Goal: Task Accomplishment & Management: Manage account settings

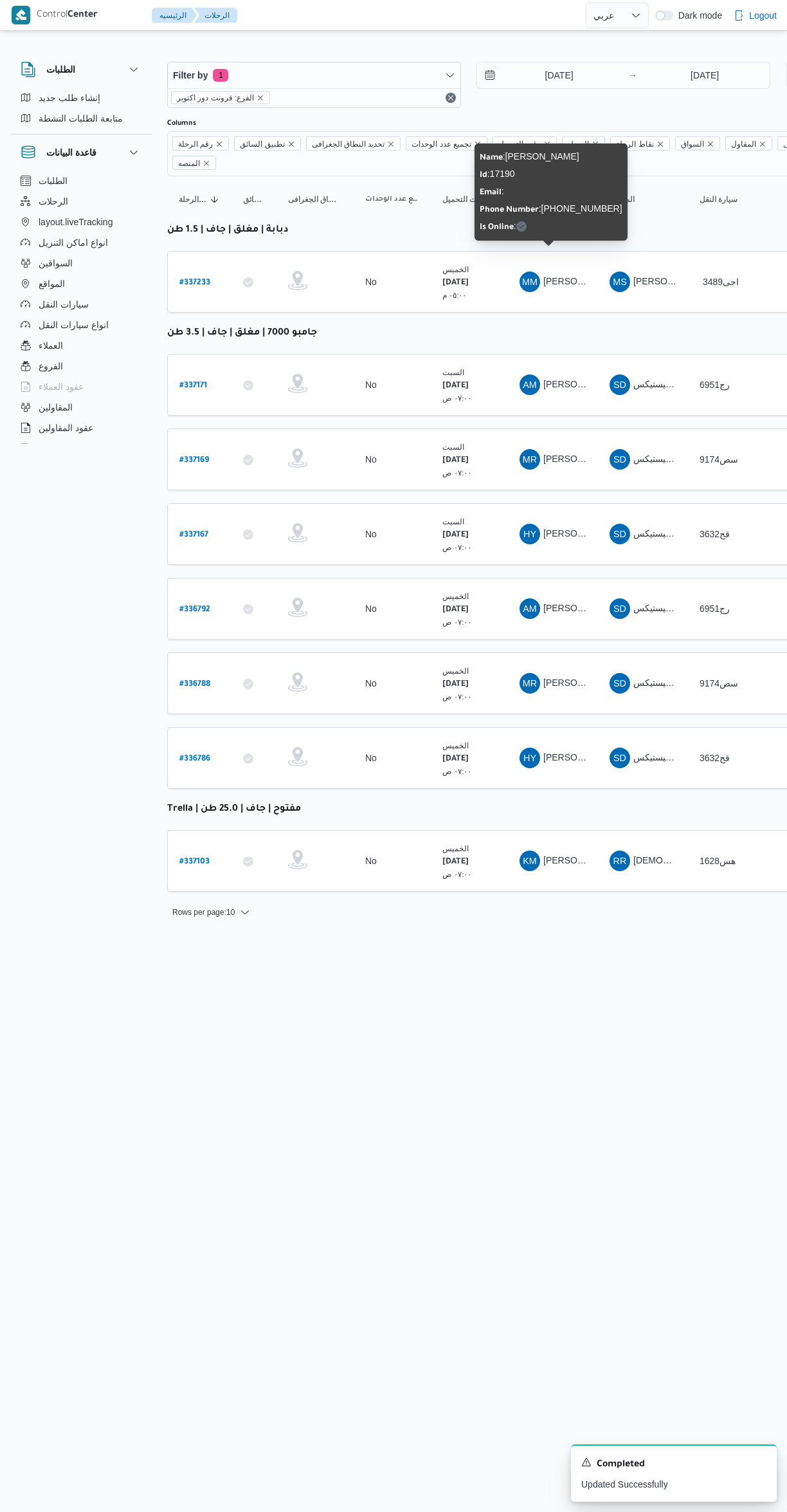
select select "ar"
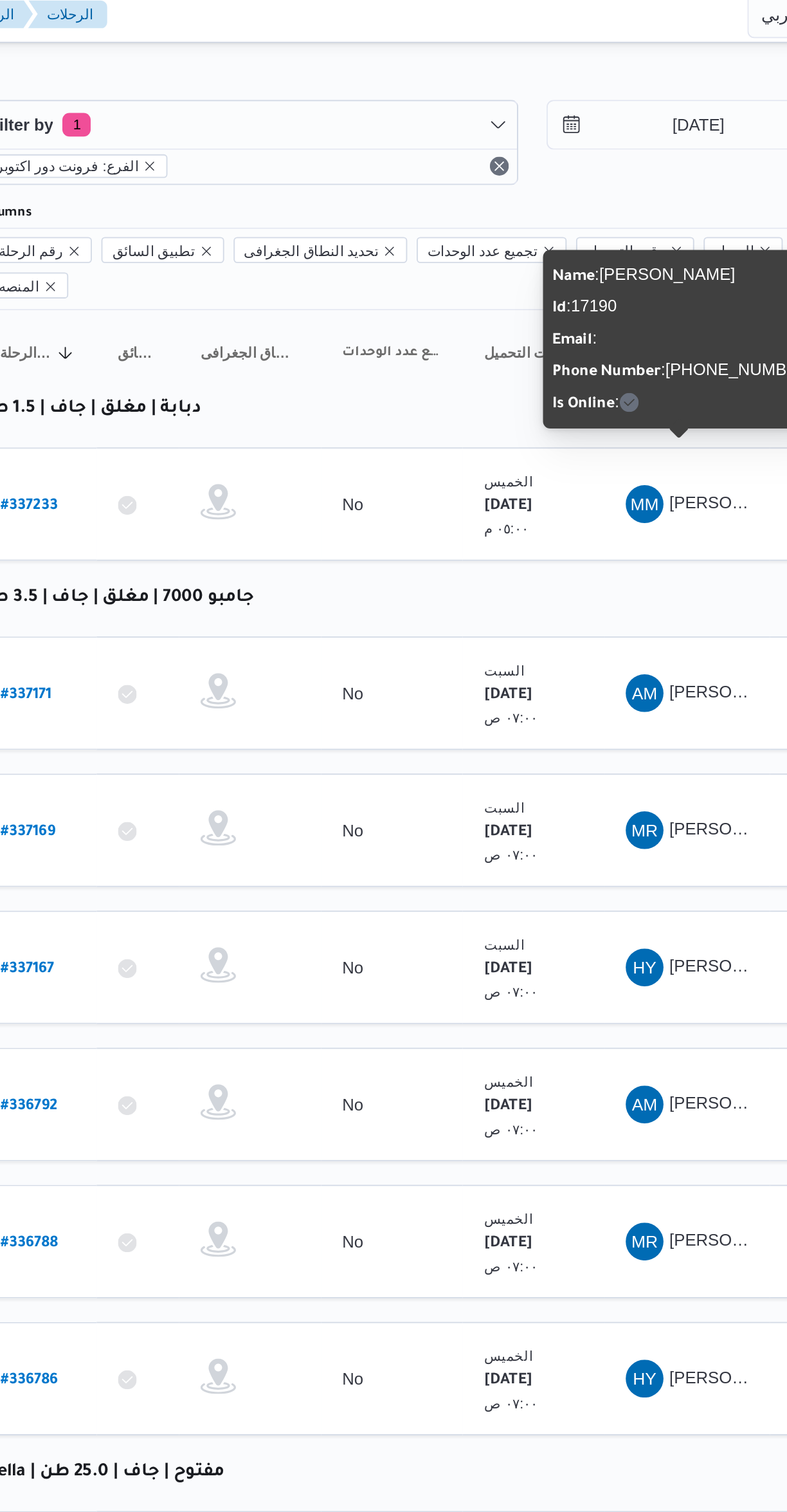
click at [201, 279] on b "# 337233" at bounding box center [195, 284] width 31 height 9
select select "ar"
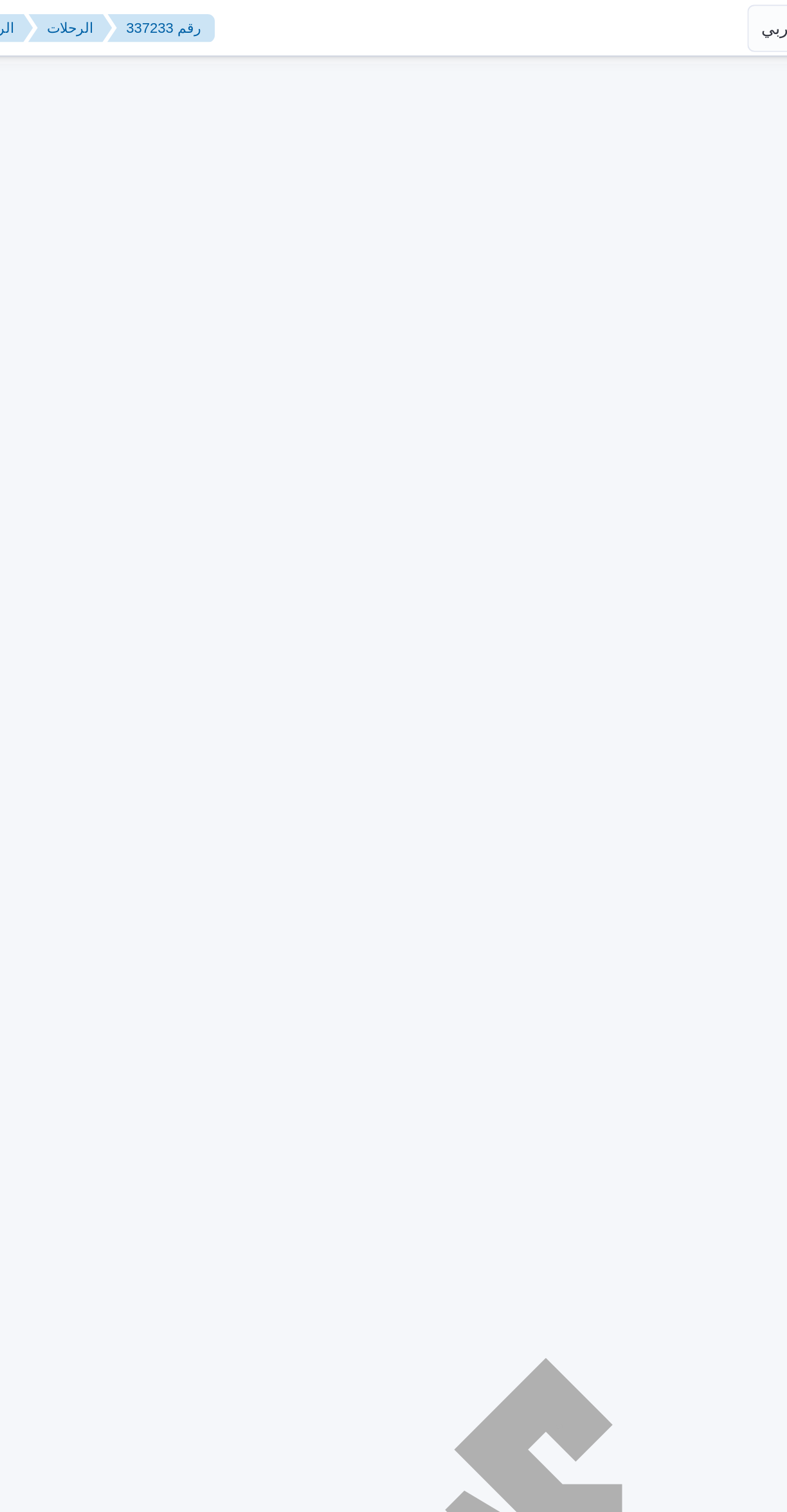
click at [210, 251] on div at bounding box center [469, 790] width 617 height 1512
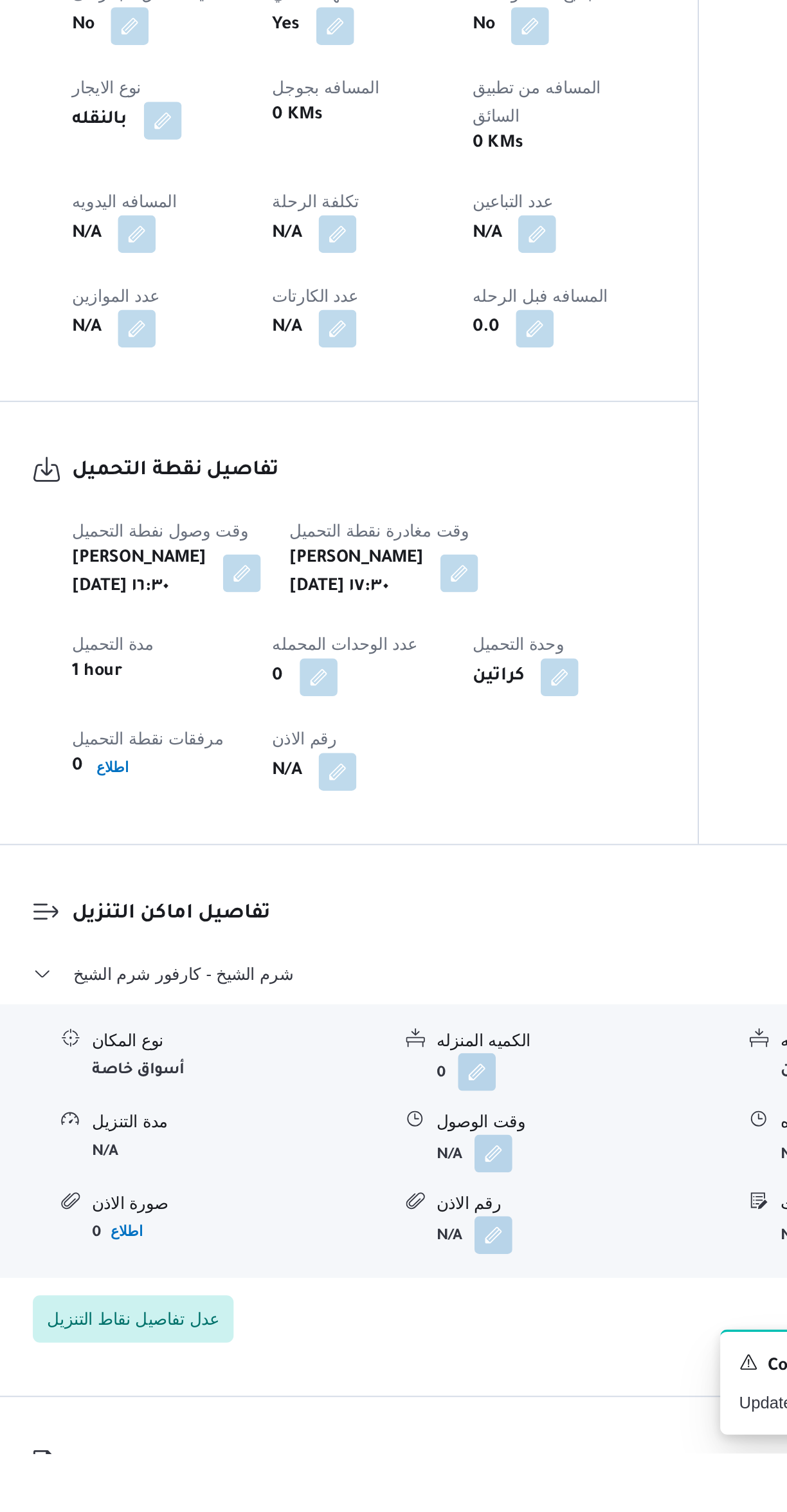
click at [455, 1383] on button "button" at bounding box center [448, 1393] width 21 height 21
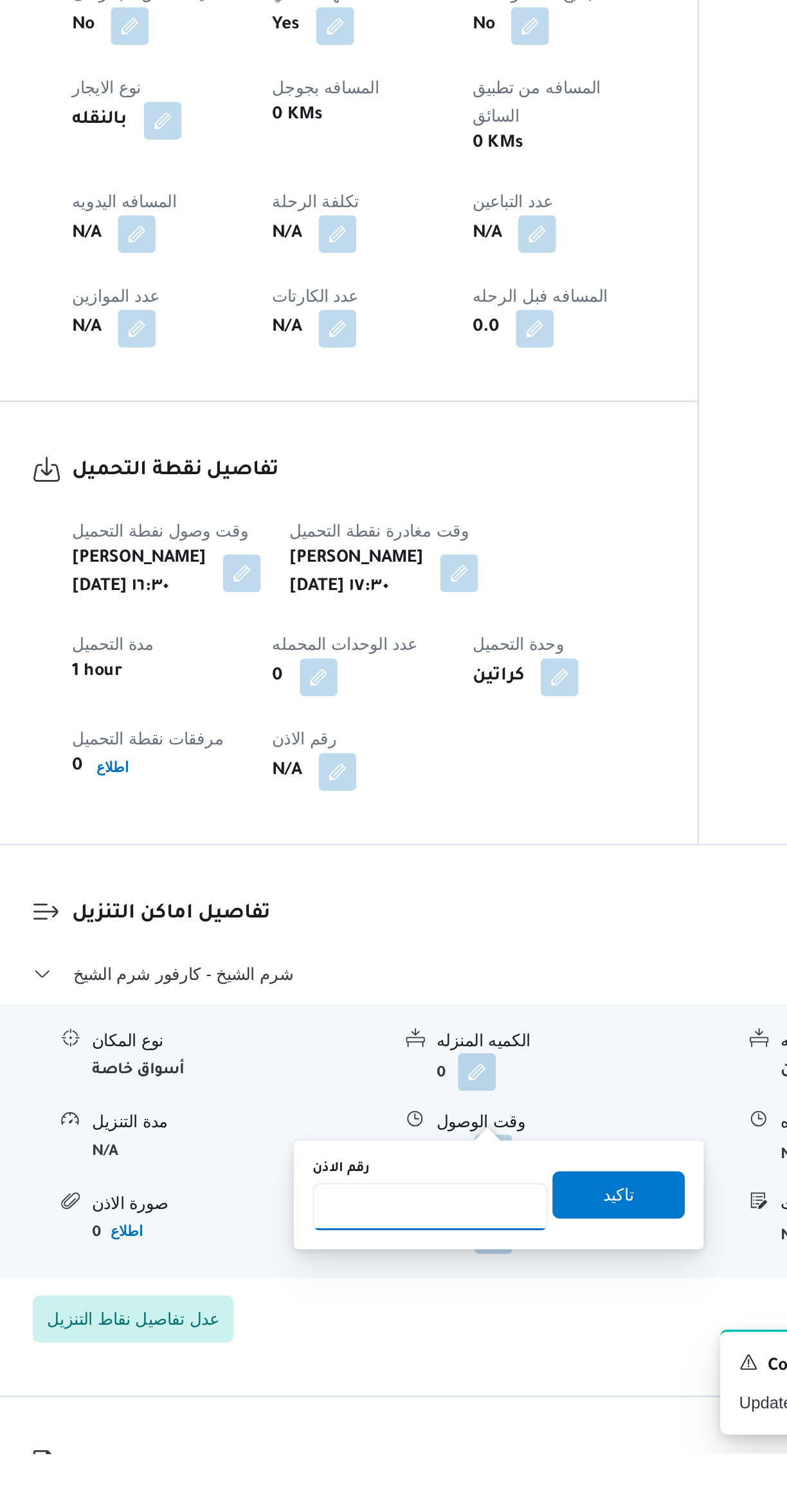
click at [415, 1387] on input "رقم الاذن" at bounding box center [413, 1377] width 128 height 26
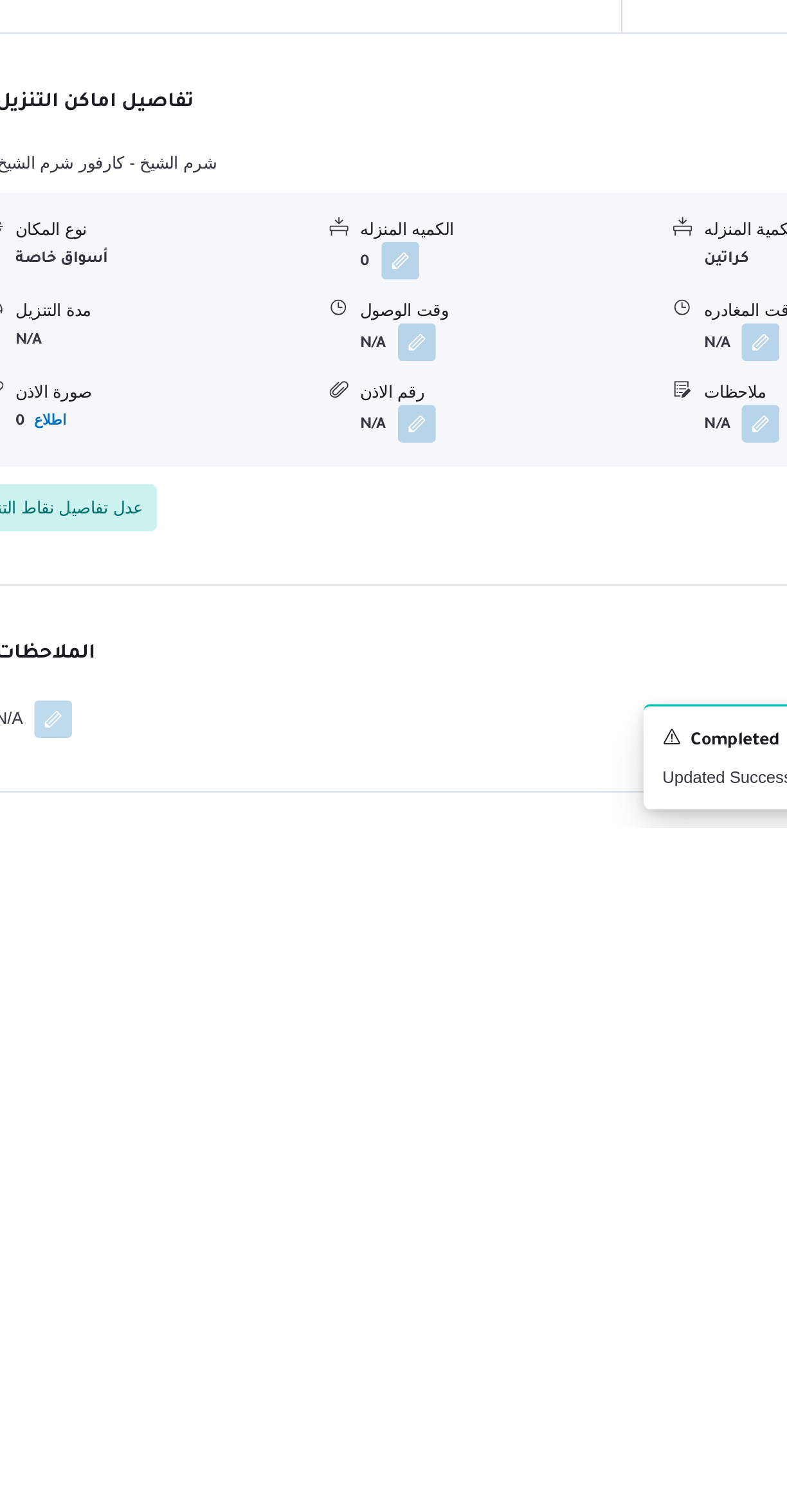
scroll to position [117, 0]
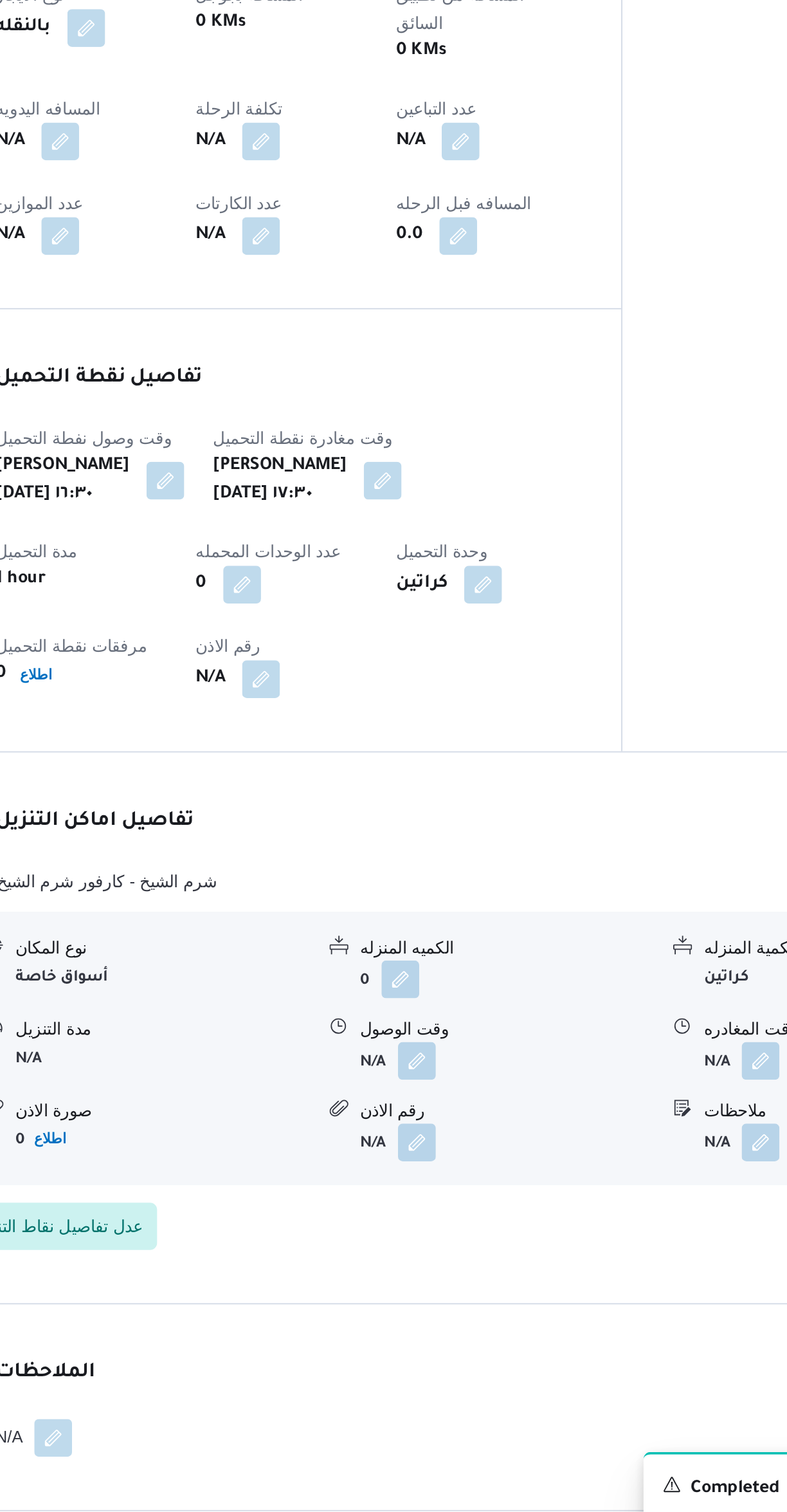
click at [435, 961] on div "كراتين" at bounding box center [483, 973] width 97 height 23
click at [452, 1266] on span at bounding box center [444, 1276] width 27 height 21
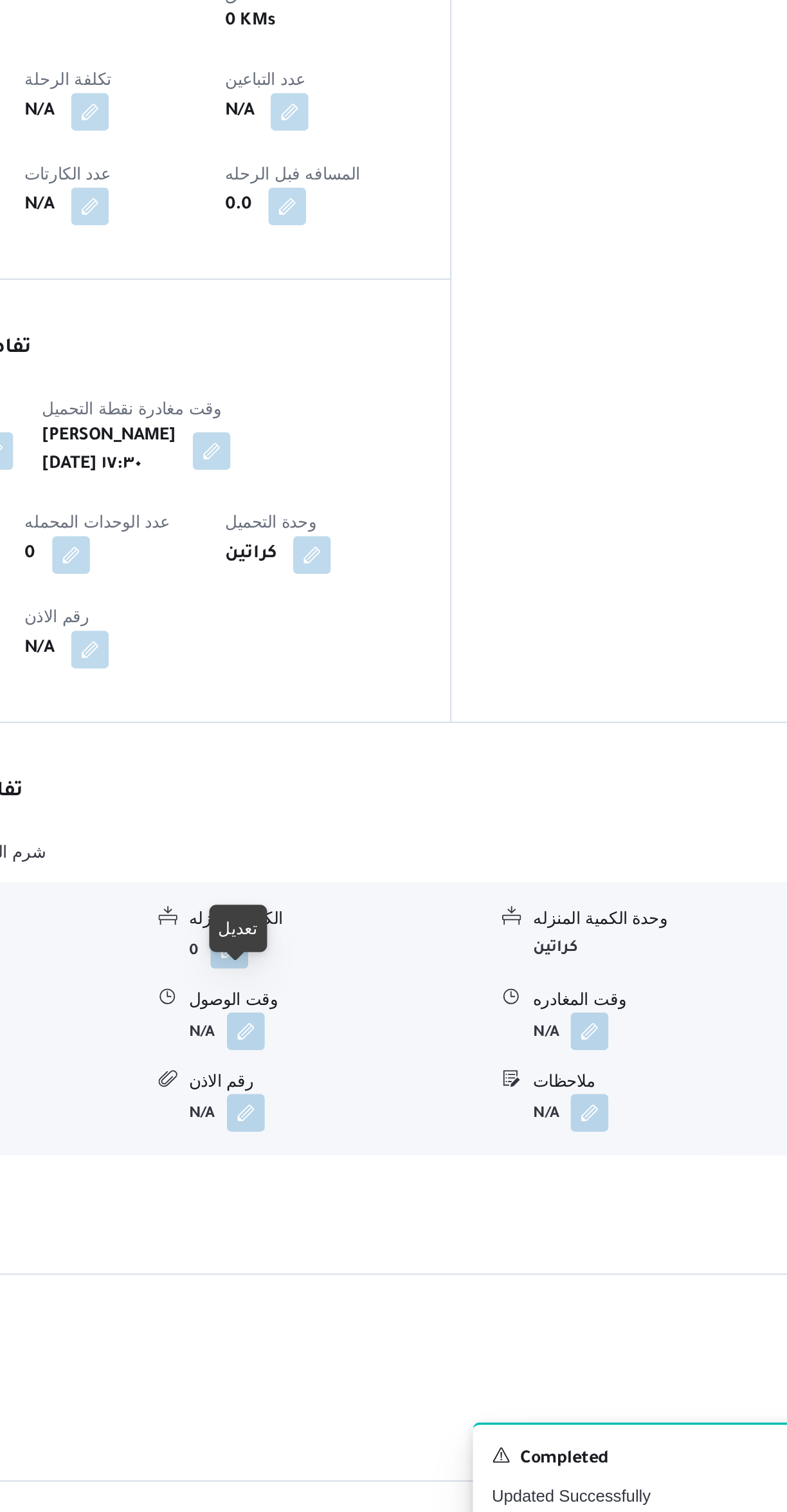
click at [631, 1221] on button "button" at bounding box center [634, 1231] width 21 height 21
click at [528, 1364] on div "الملاحظات N/A" at bounding box center [469, 1420] width 604 height 112
click at [442, 1221] on button "button" at bounding box center [448, 1231] width 21 height 21
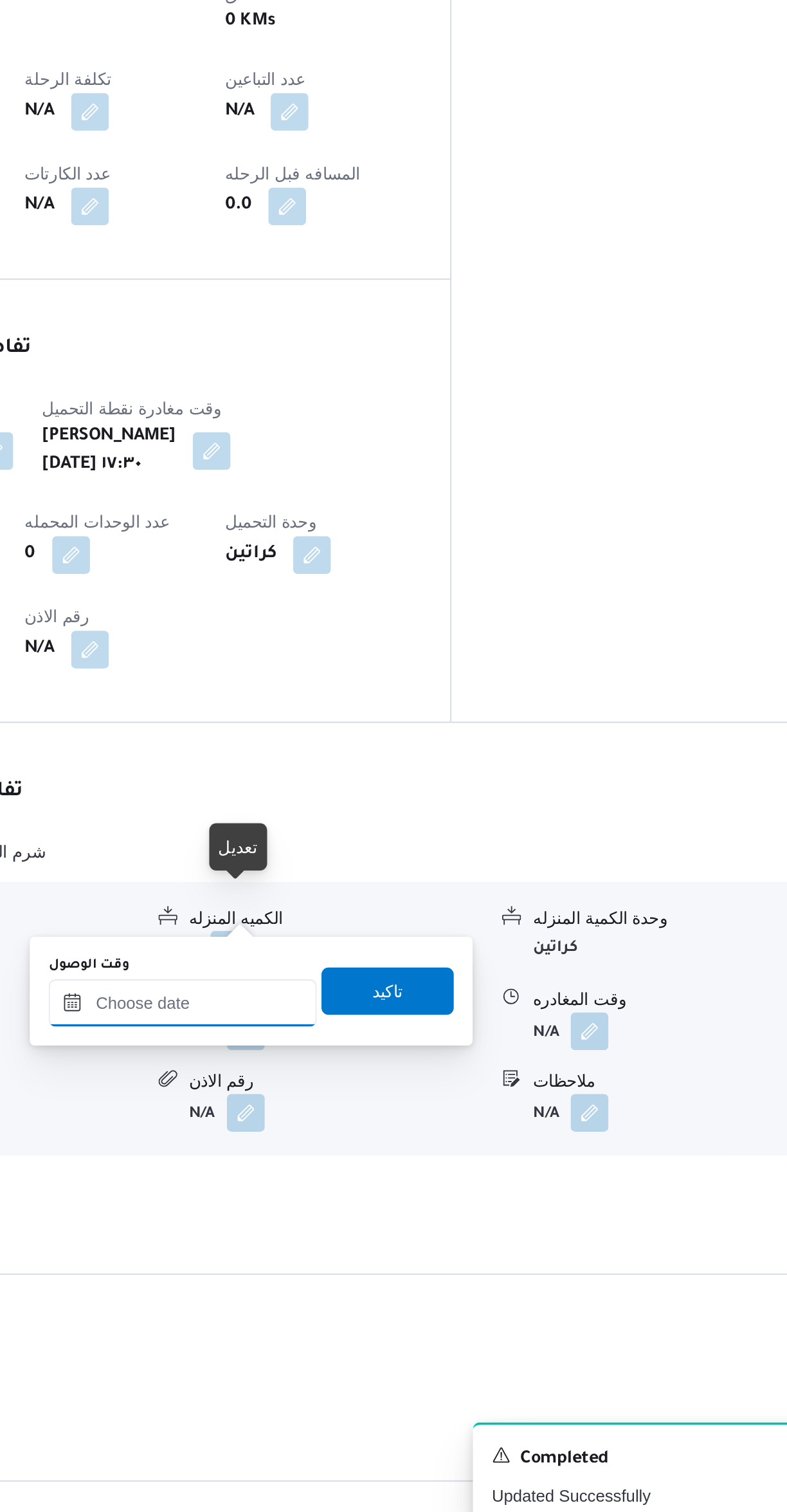
click at [407, 1214] on input "وقت الوصول" at bounding box center [413, 1216] width 146 height 26
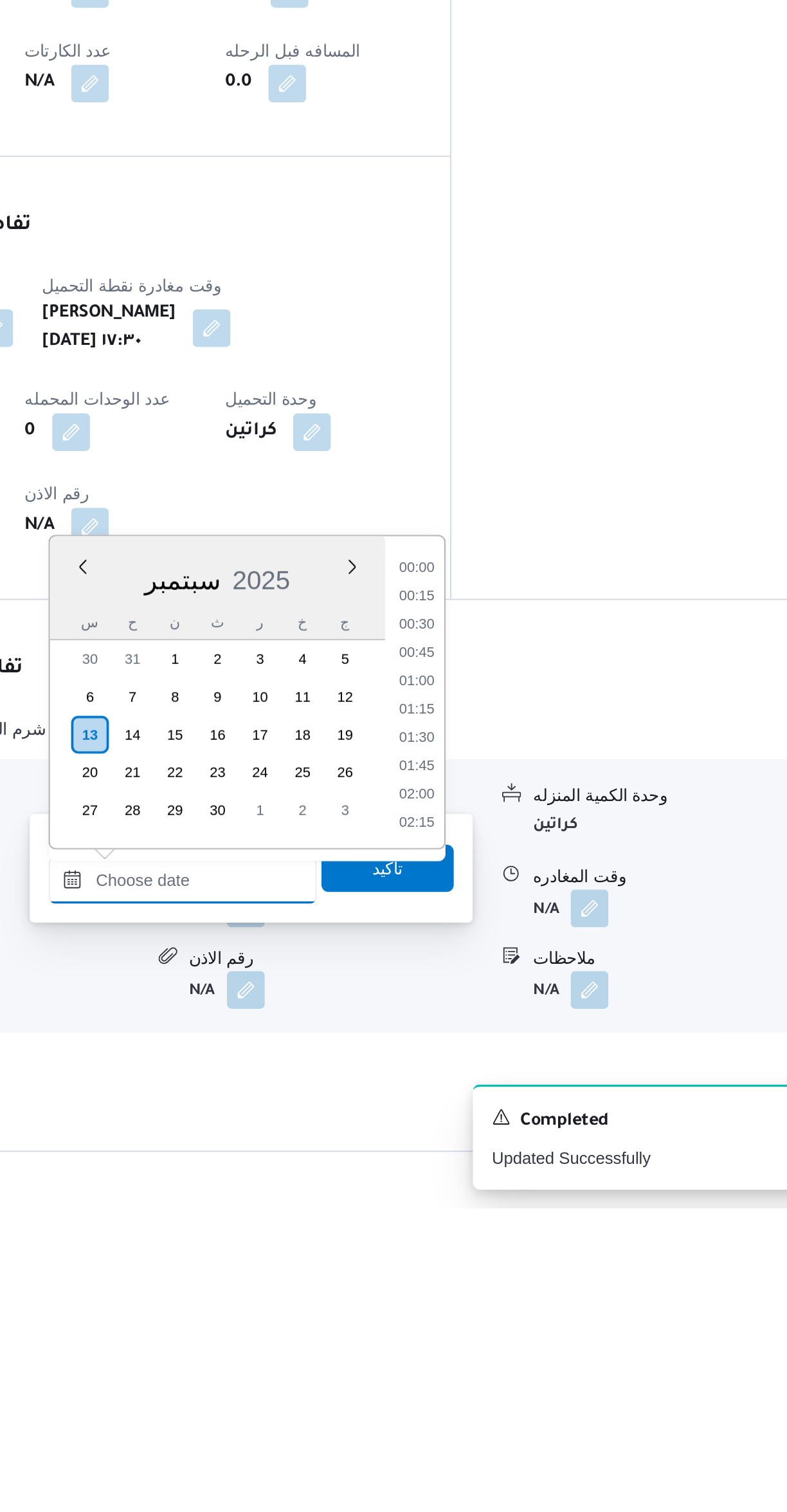
scroll to position [709, 0]
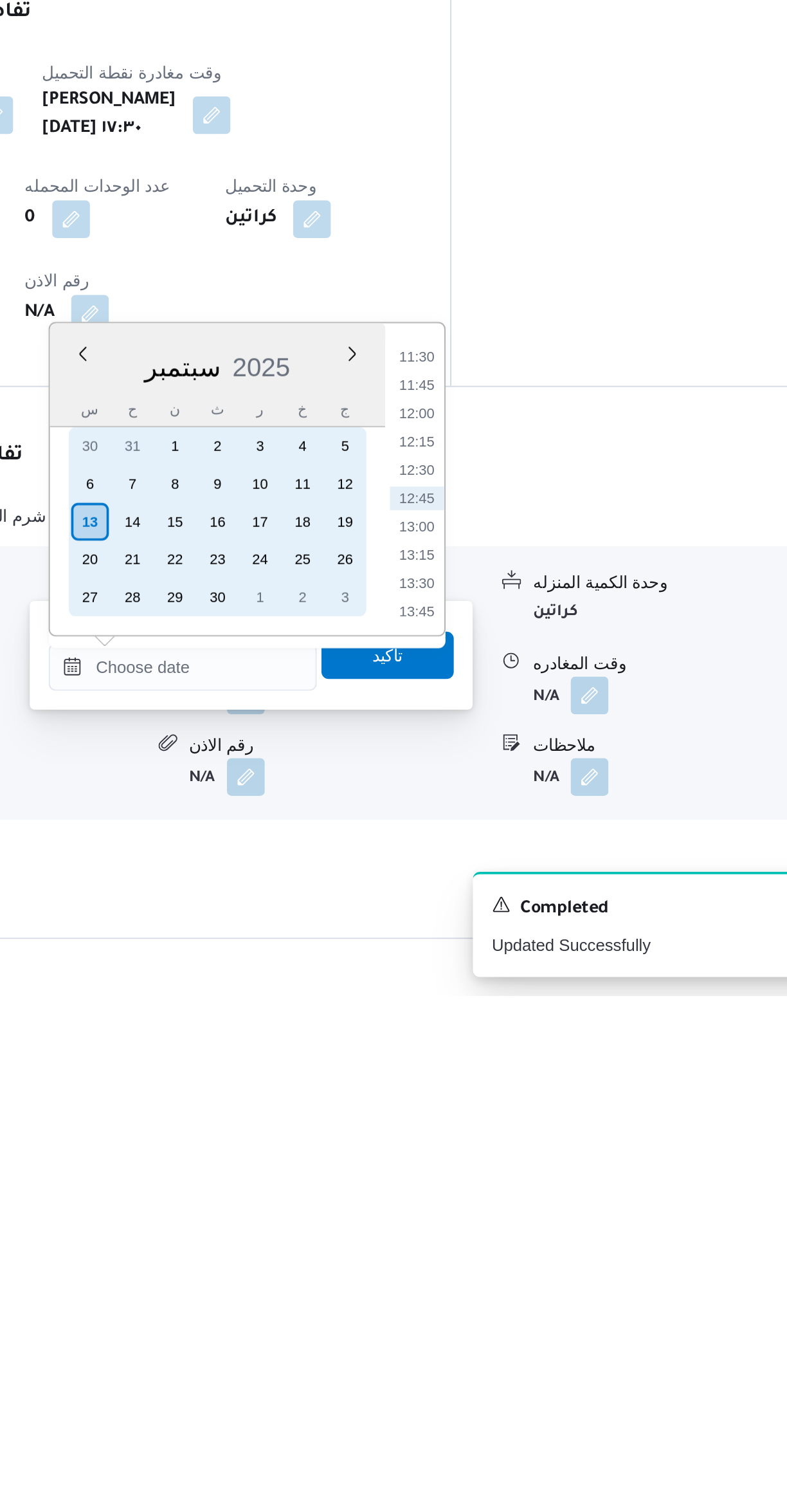
click at [508, 1235] on div "12" at bounding box center [501, 1233] width 21 height 21
type input "[DATE] ٠٠:٠٠"
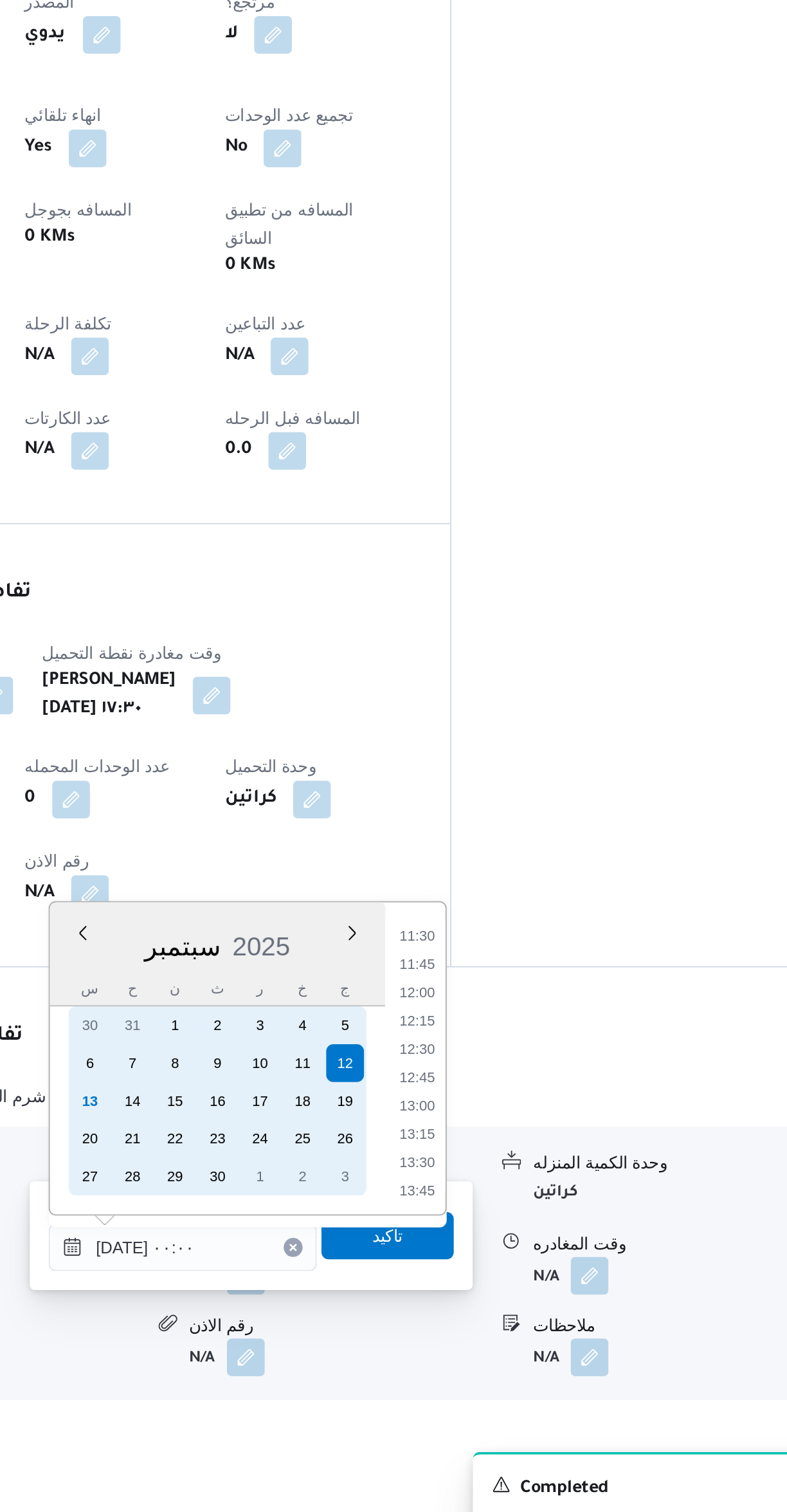
scroll to position [0, 0]
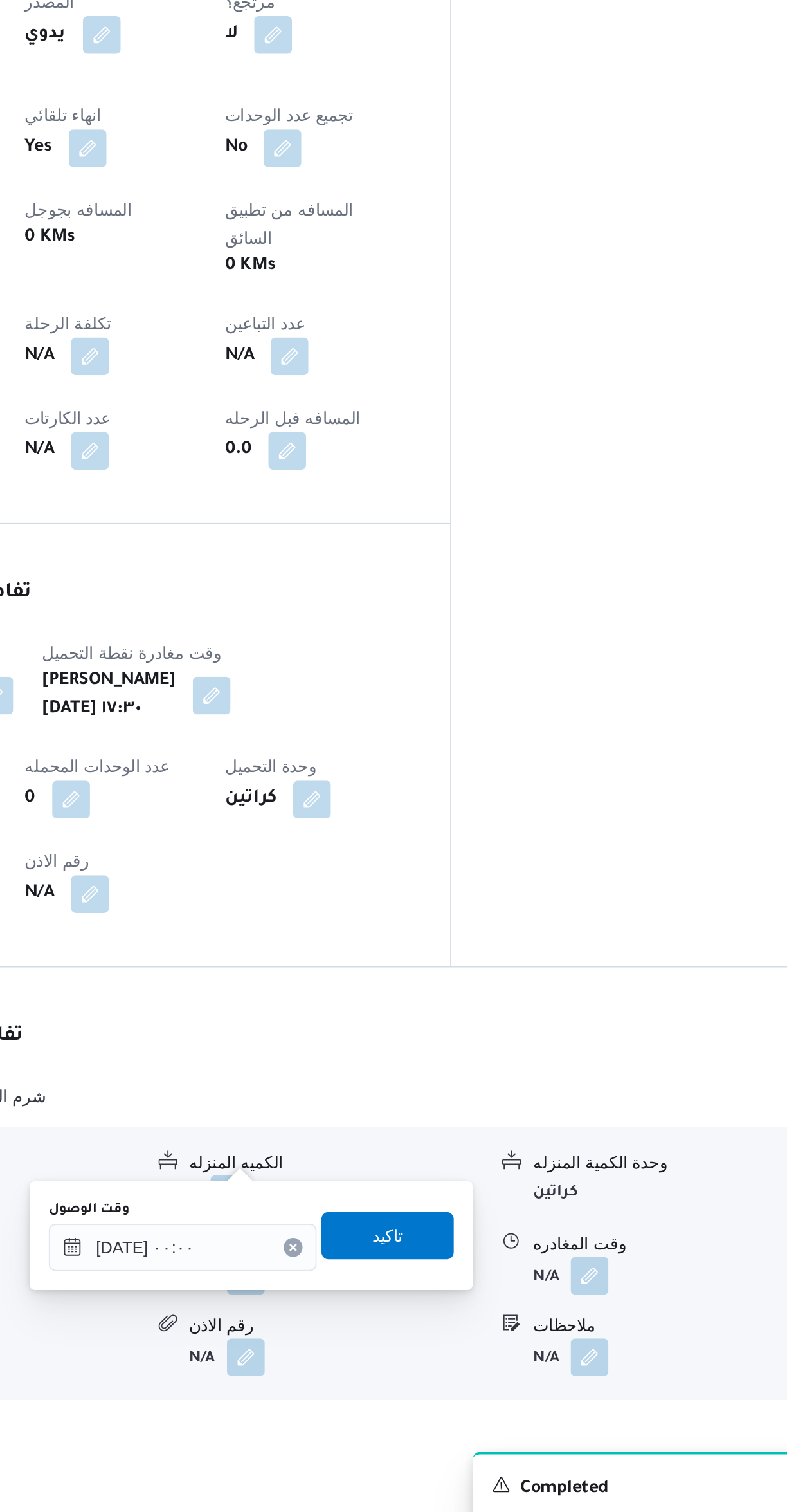
click at [376, 1352] on div "You are in a dialog. To close this dialog, hit escape. وقت الوصول [DATE] ٠٠:٠٠ …" at bounding box center [450, 1327] width 241 height 59
click at [367, 1343] on input "[DATE] ٠٠:٠٠" at bounding box center [413, 1333] width 146 height 26
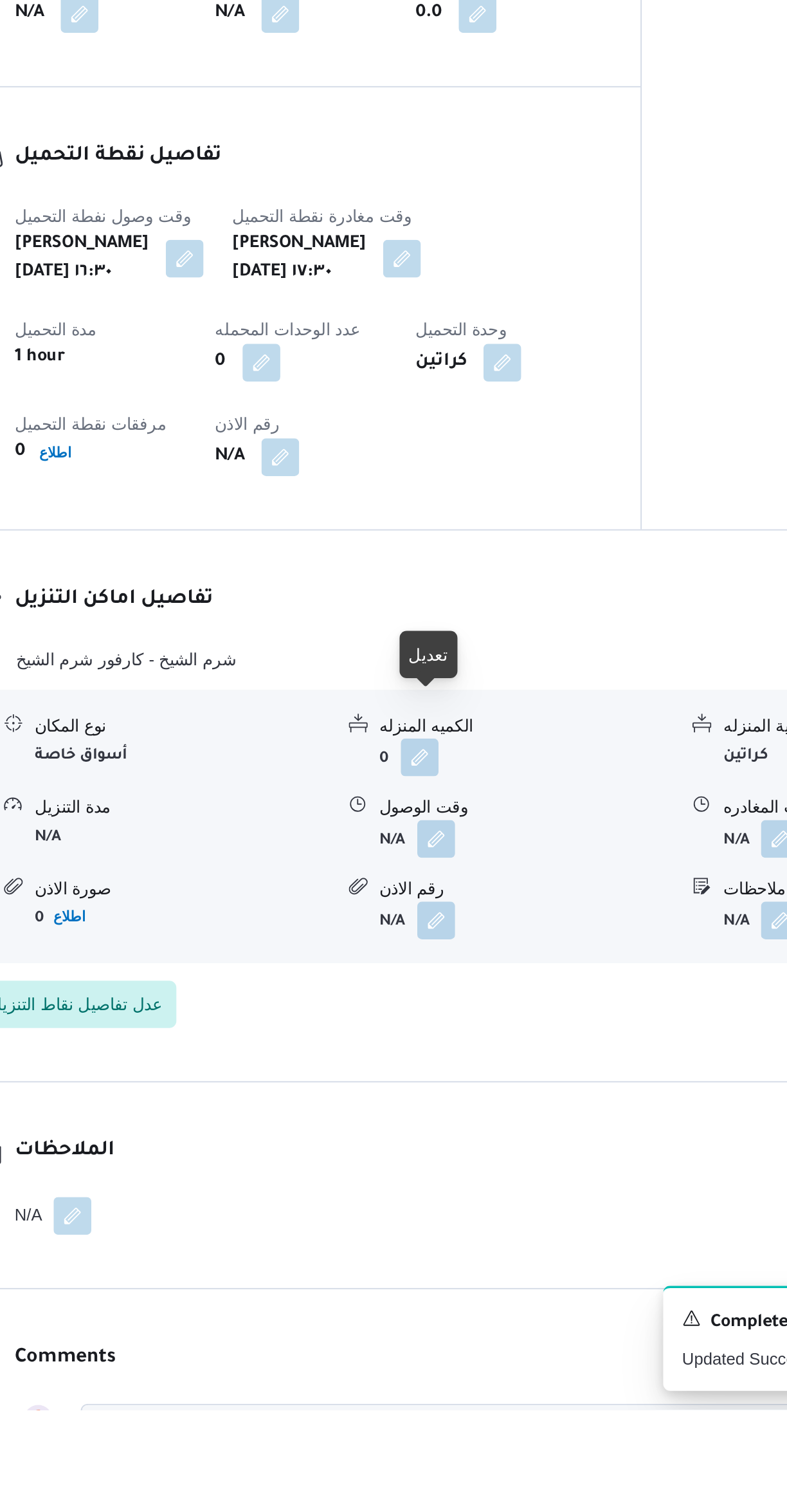
scroll to position [149, 0]
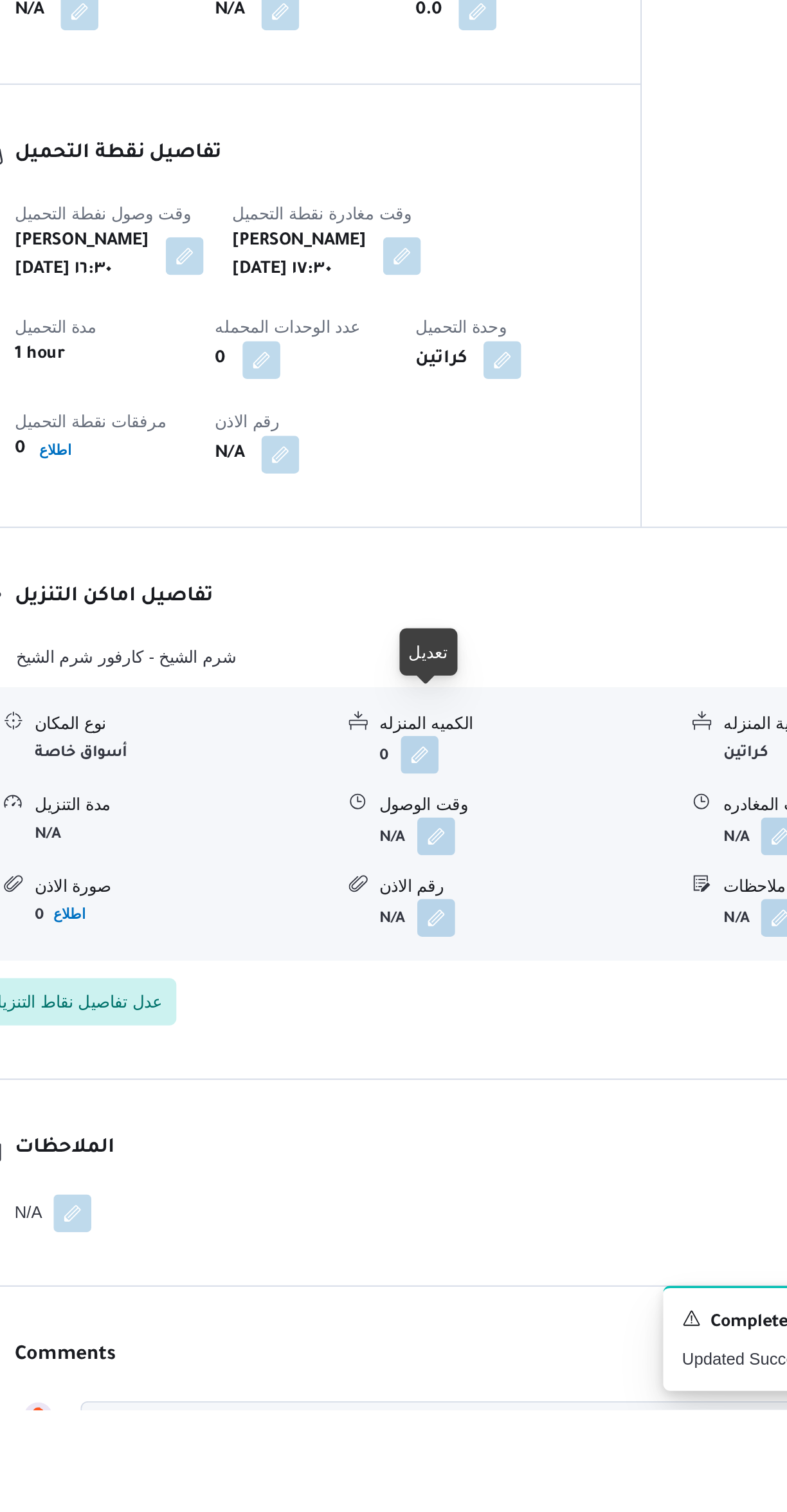
click at [453, 1190] on button "button" at bounding box center [448, 1200] width 21 height 21
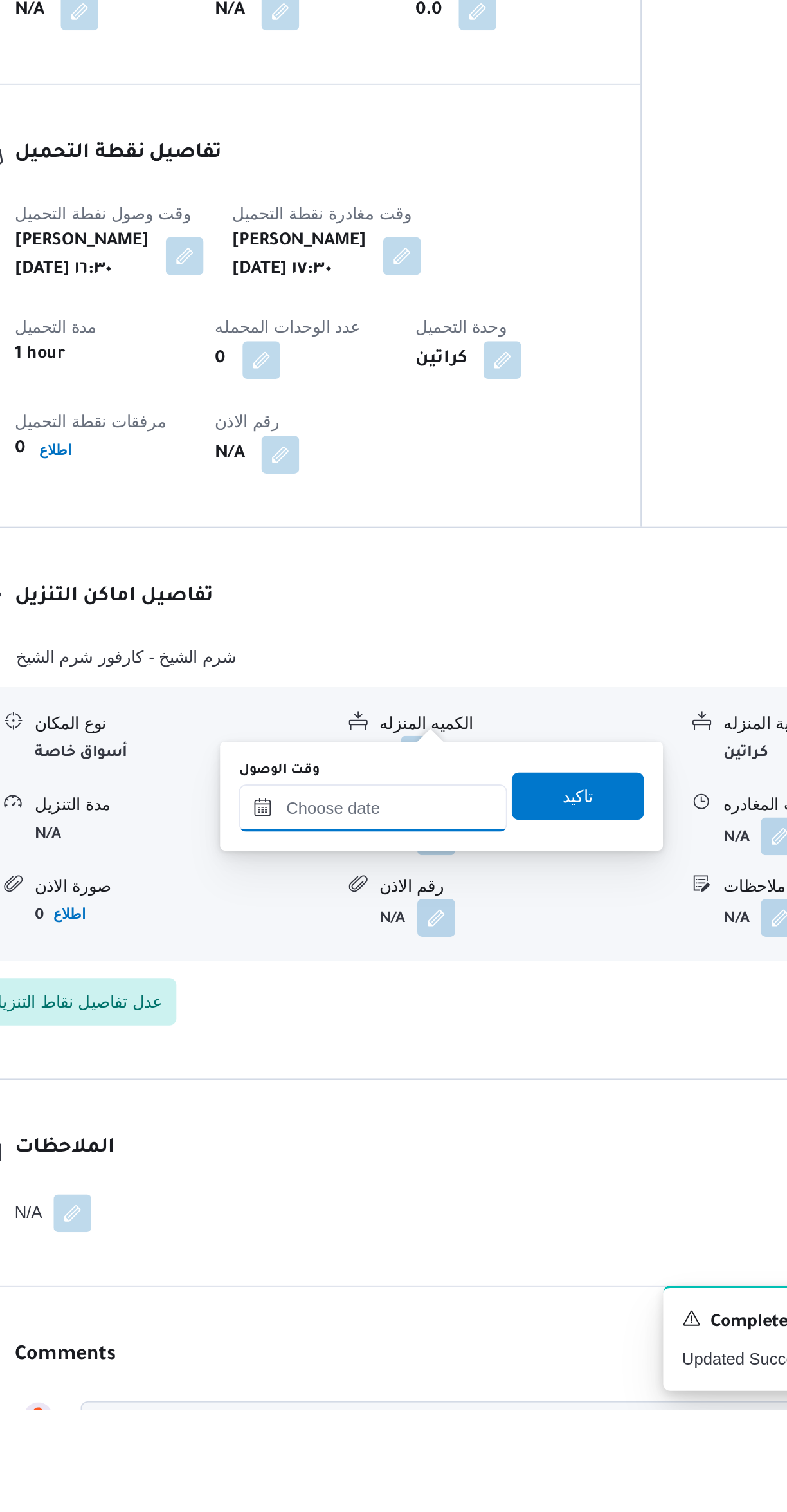
click at [385, 1183] on input "وقت الوصول" at bounding box center [413, 1184] width 146 height 26
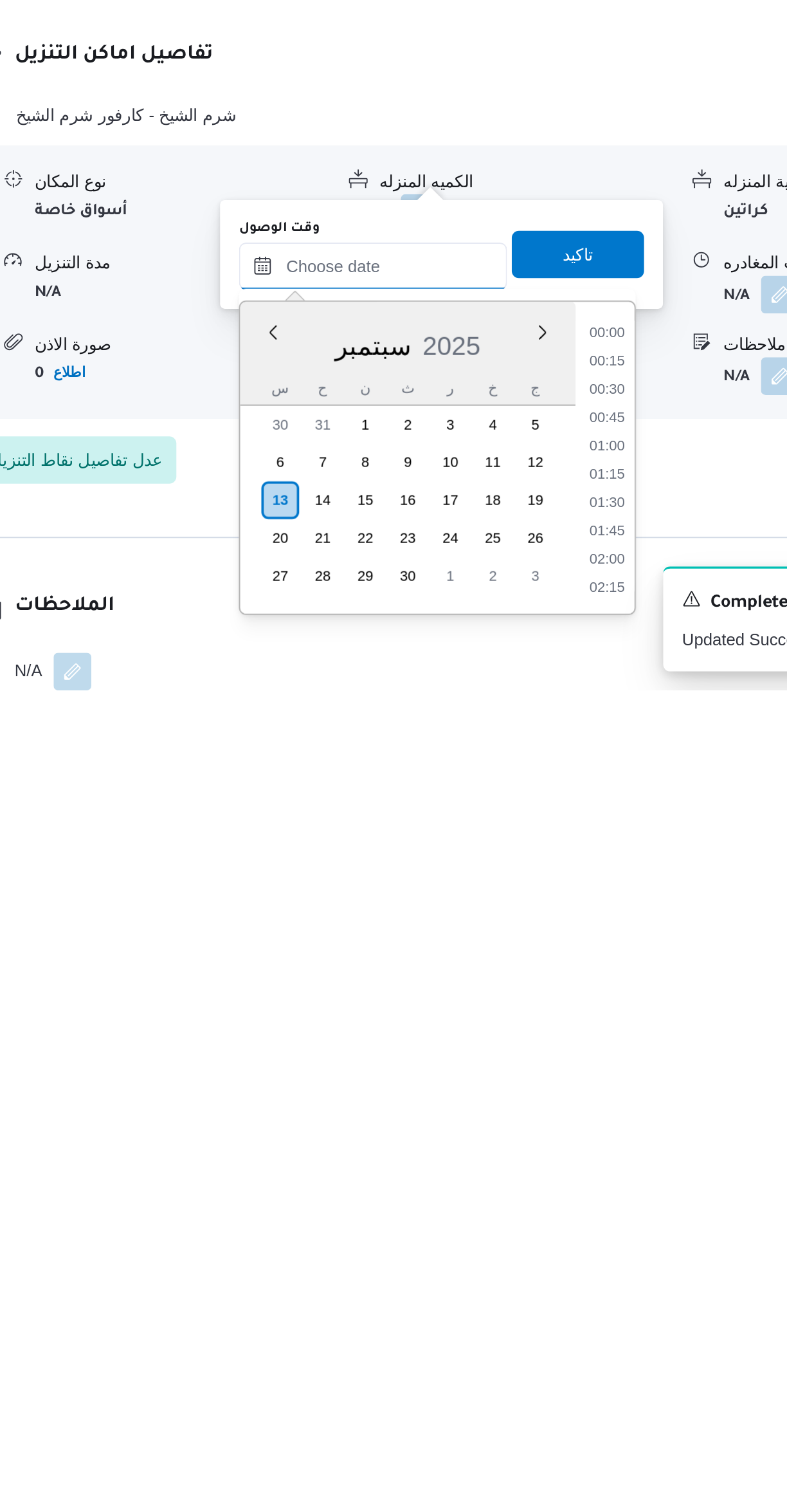
scroll to position [68, 0]
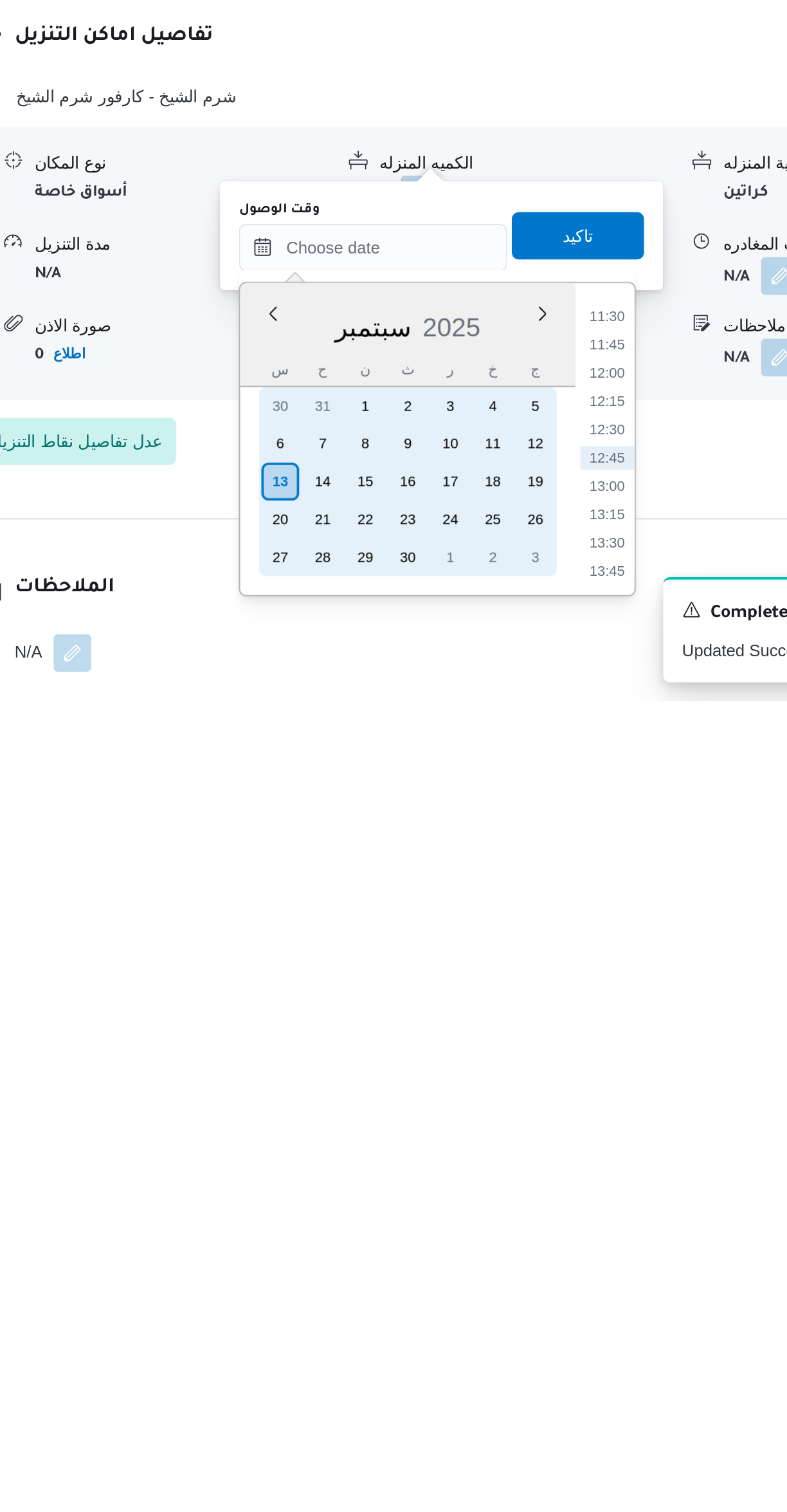
click at [503, 1374] on div "12" at bounding box center [501, 1372] width 21 height 21
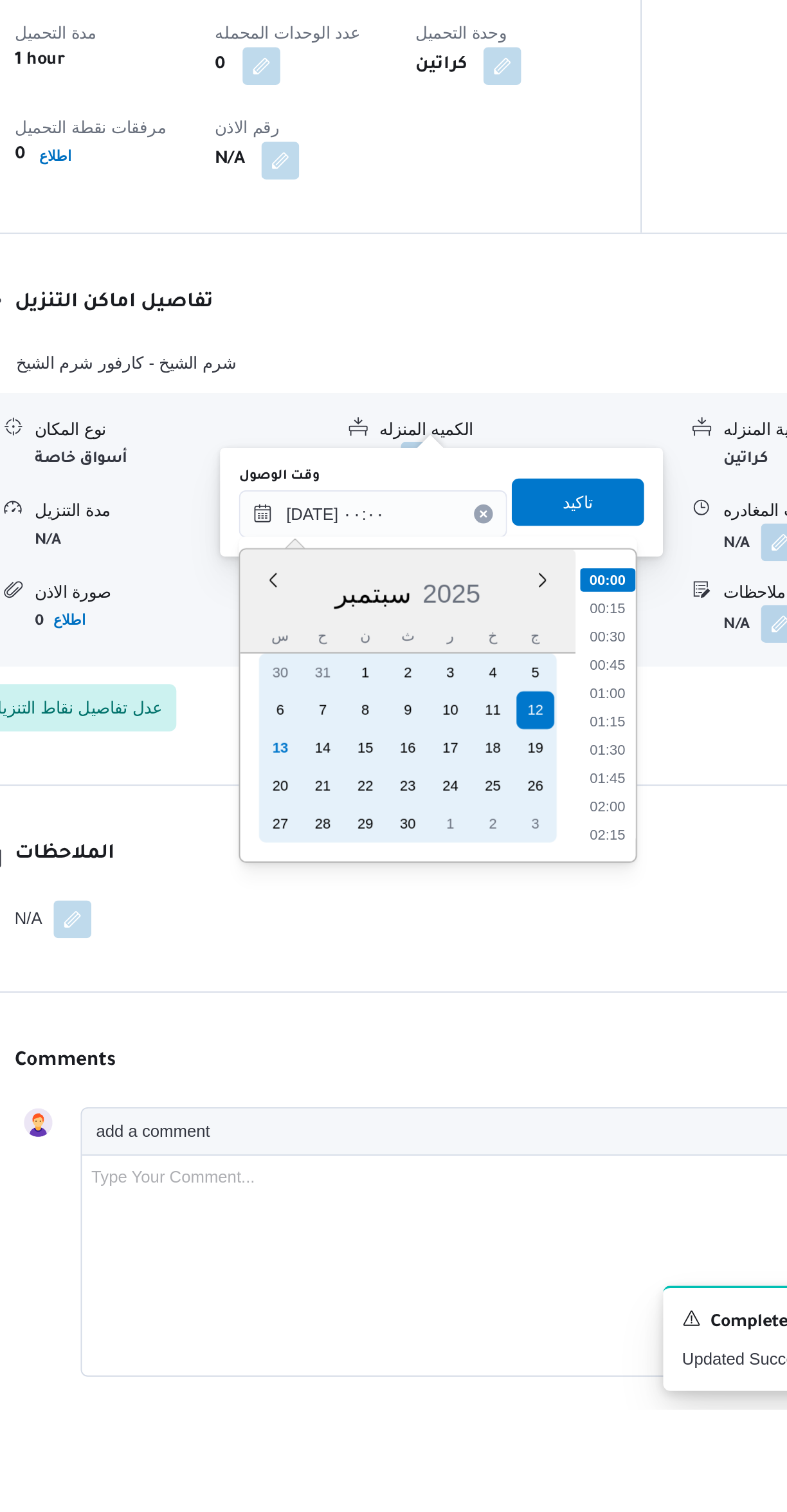
scroll to position [309, 0]
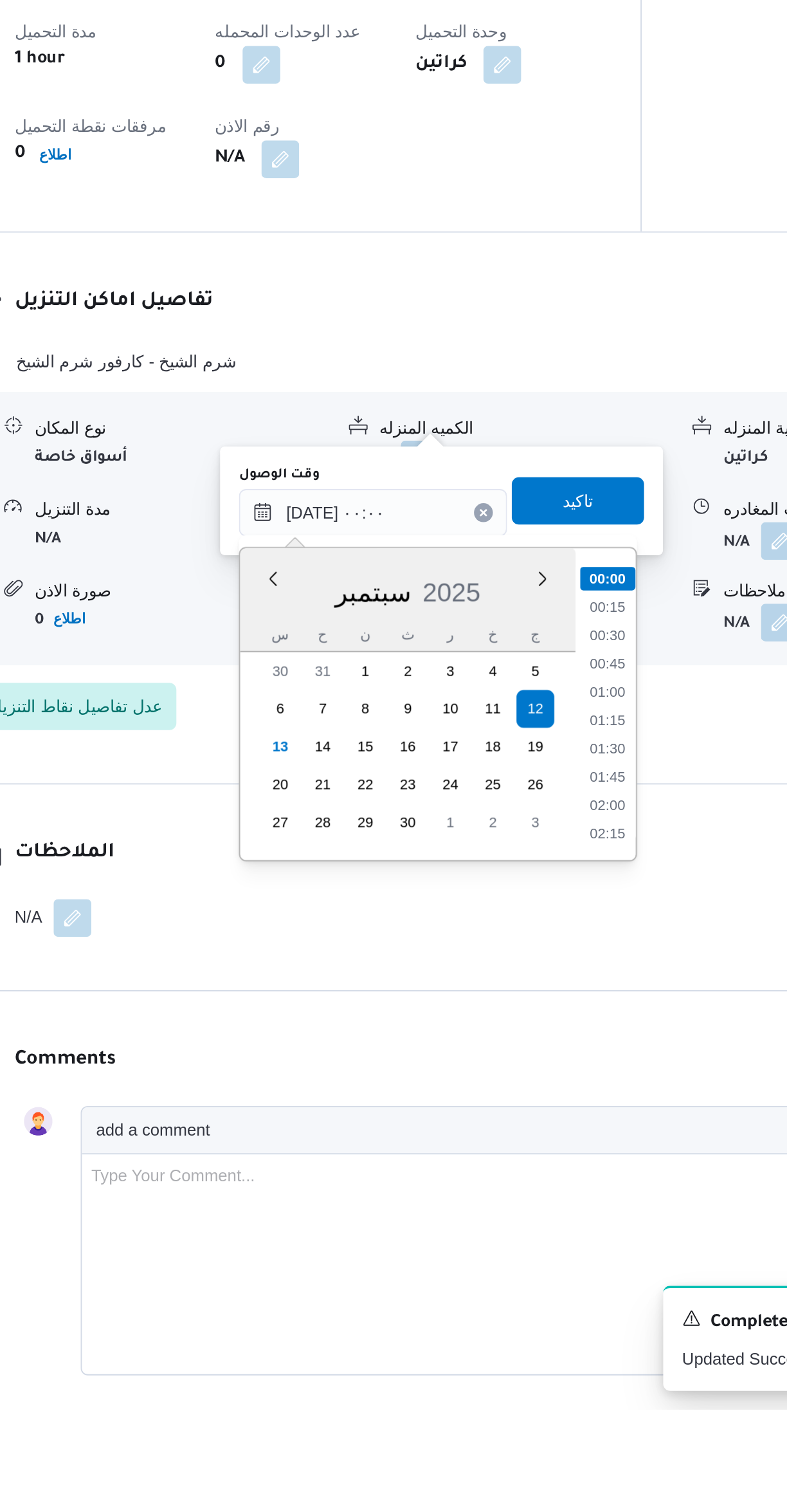
click at [370, 1038] on div at bounding box center [370, 1038] width 0 height 0
click at [377, 1025] on input "[DATE] ٠٠:٠٠" at bounding box center [413, 1023] width 146 height 26
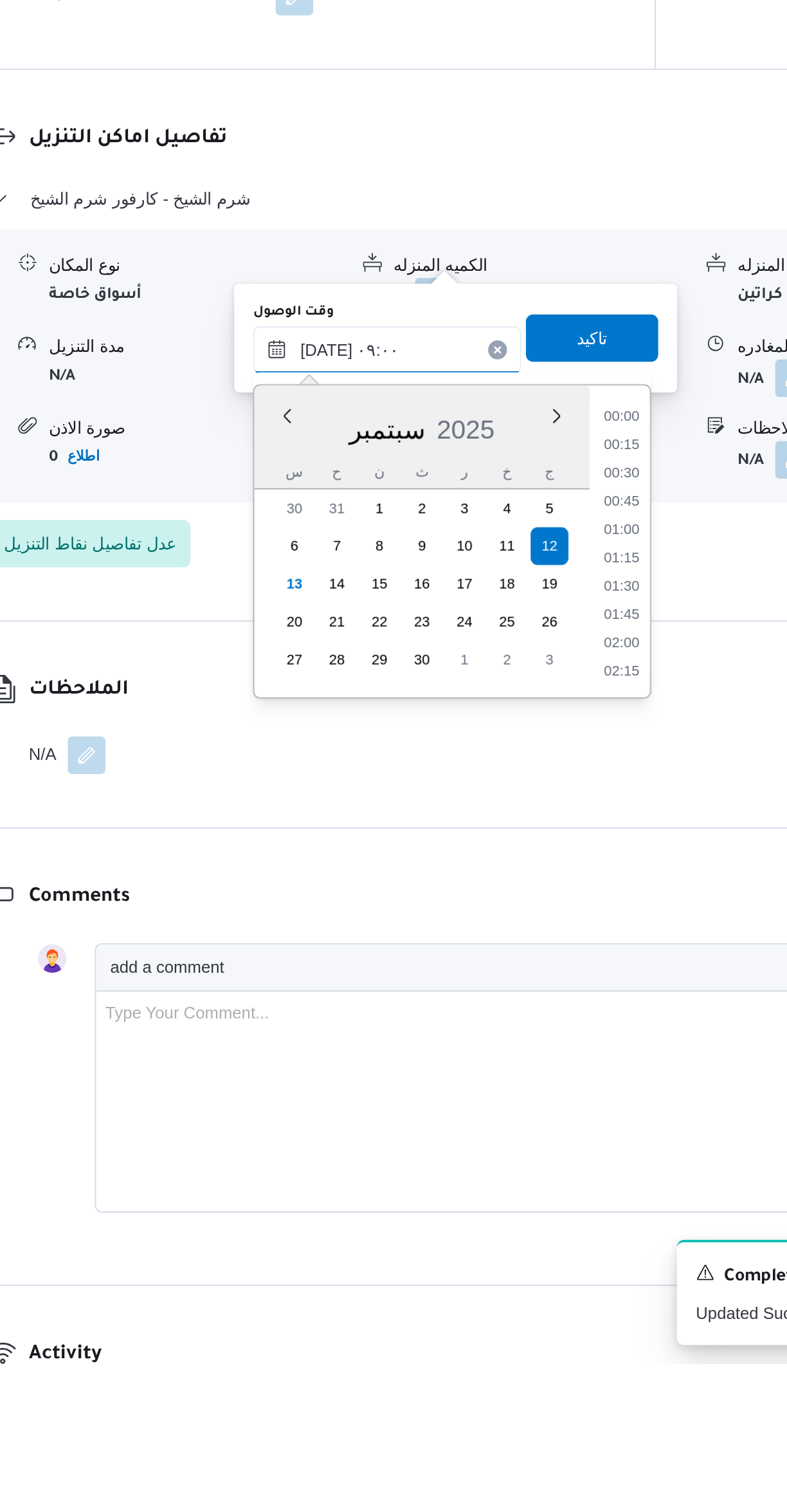
scroll to position [421, 0]
type input "[DATE] ٠٩:٠٠"
click at [546, 1145] on div "Time 00:00 00:15 00:30 00:45 01:00 01:15 01:30 01:45 02:00 02:15 02:30 02:45 03…" at bounding box center [540, 1064] width 33 height 170
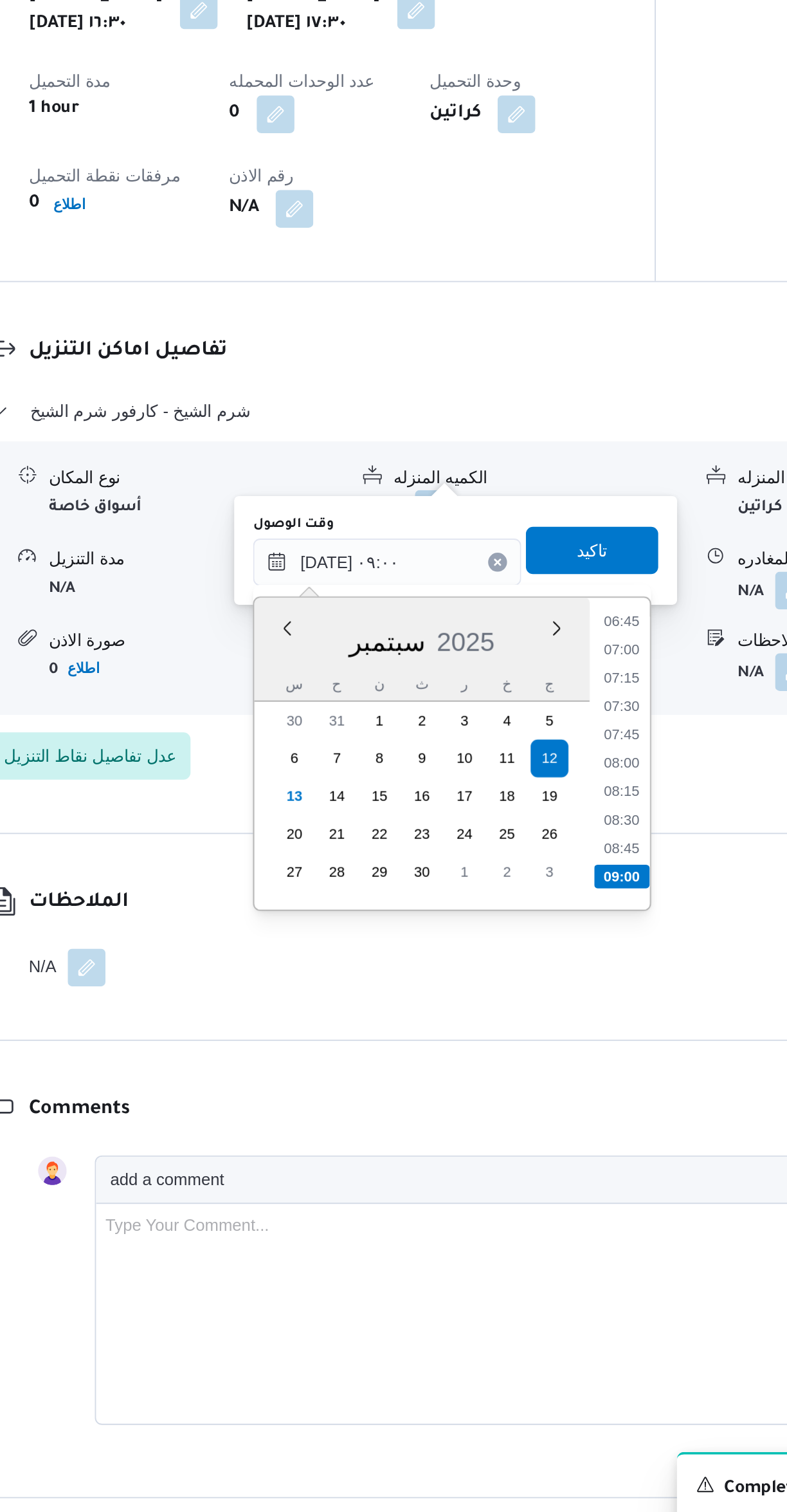
click at [544, 1142] on div "Time 00:00 00:15 00:30 00:45 01:00 01:15 01:30 01:45 02:00 02:15 02:30 02:45 03…" at bounding box center [540, 1064] width 33 height 170
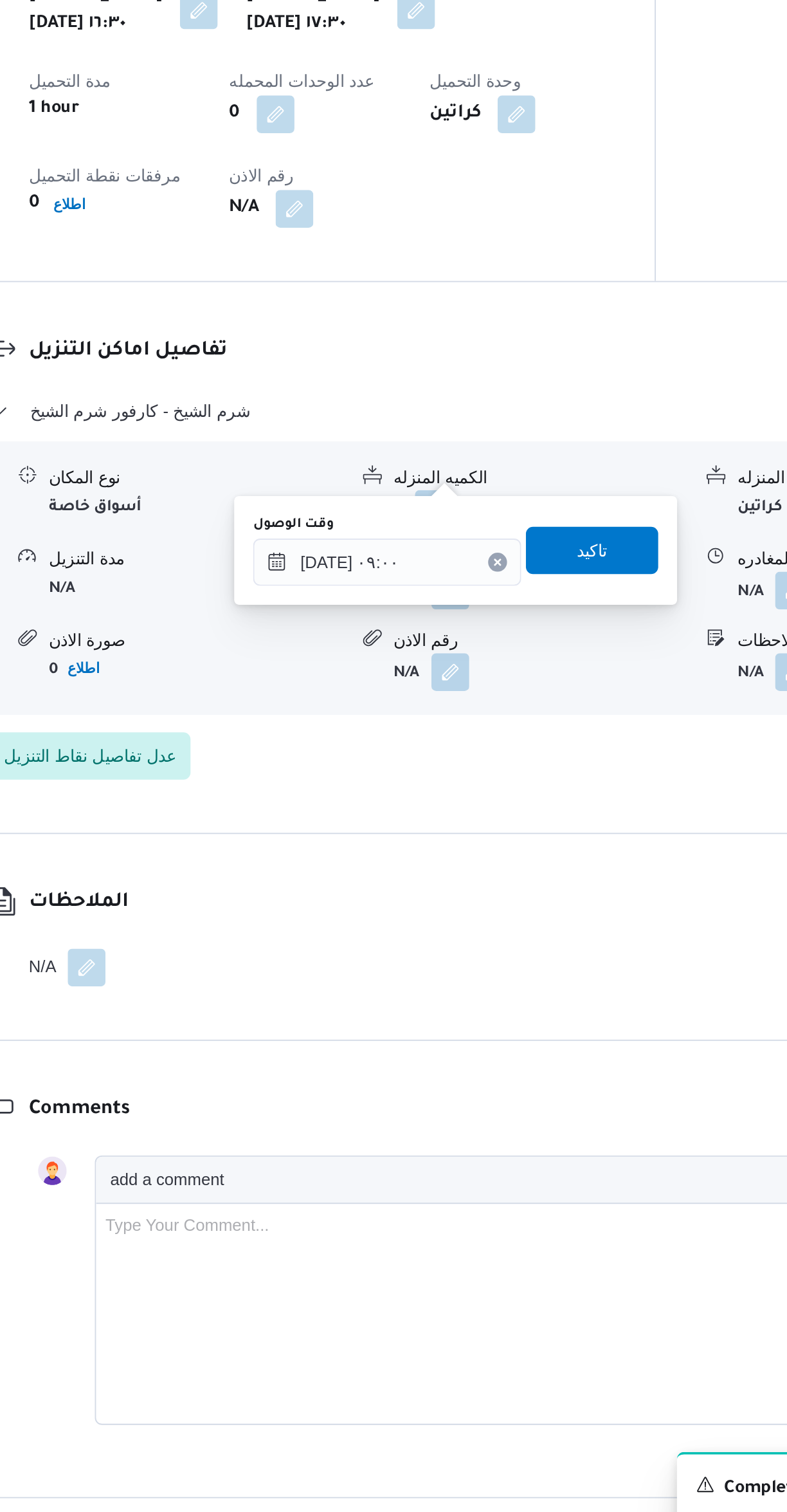
click at [555, 971] on div "You are in a dialog. To close this dialog, hit escape. وقت الوصول [DATE] ٠٩:٠٠ …" at bounding box center [450, 953] width 241 height 59
click at [546, 973] on div "وقت الوصول [DATE] ٠٩:٠٠ تاكيد" at bounding box center [451, 953] width 223 height 41
click at [543, 955] on span "تاكيد" at bounding box center [524, 953] width 72 height 26
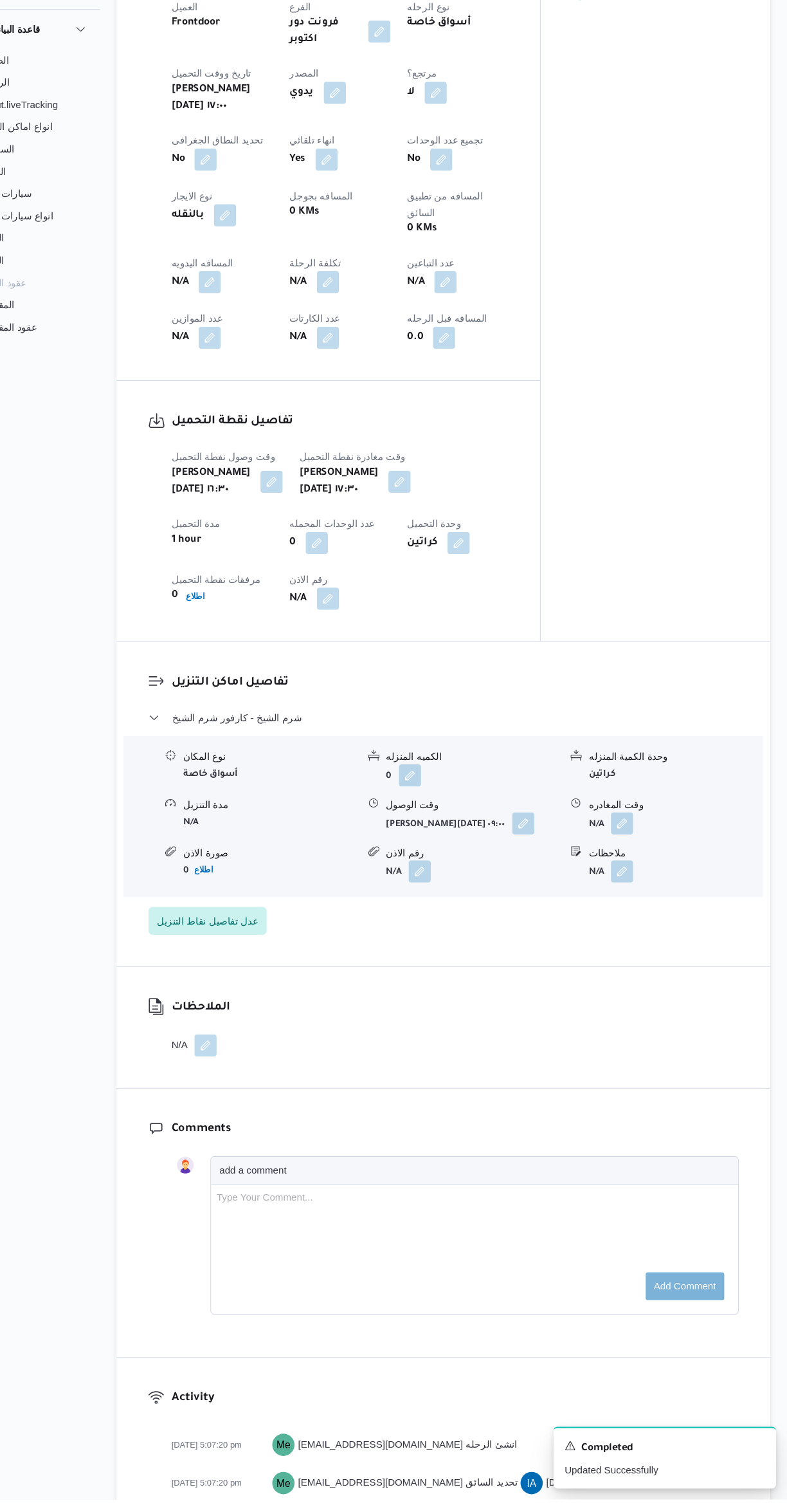
scroll to position [463, 0]
click at [670, 832] on div "نوع المكان أسواق خاصة الكميه المنزله 0 وحدة الكمية المنزله كراتين مدة التنزيل N…" at bounding box center [469, 879] width 602 height 146
click at [672, 876] on form "N/A" at bounding box center [685, 886] width 161 height 21
click at [637, 920] on button "button" at bounding box center [634, 930] width 21 height 21
click at [584, 914] on input "ملاحظات" at bounding box center [600, 914] width 128 height 26
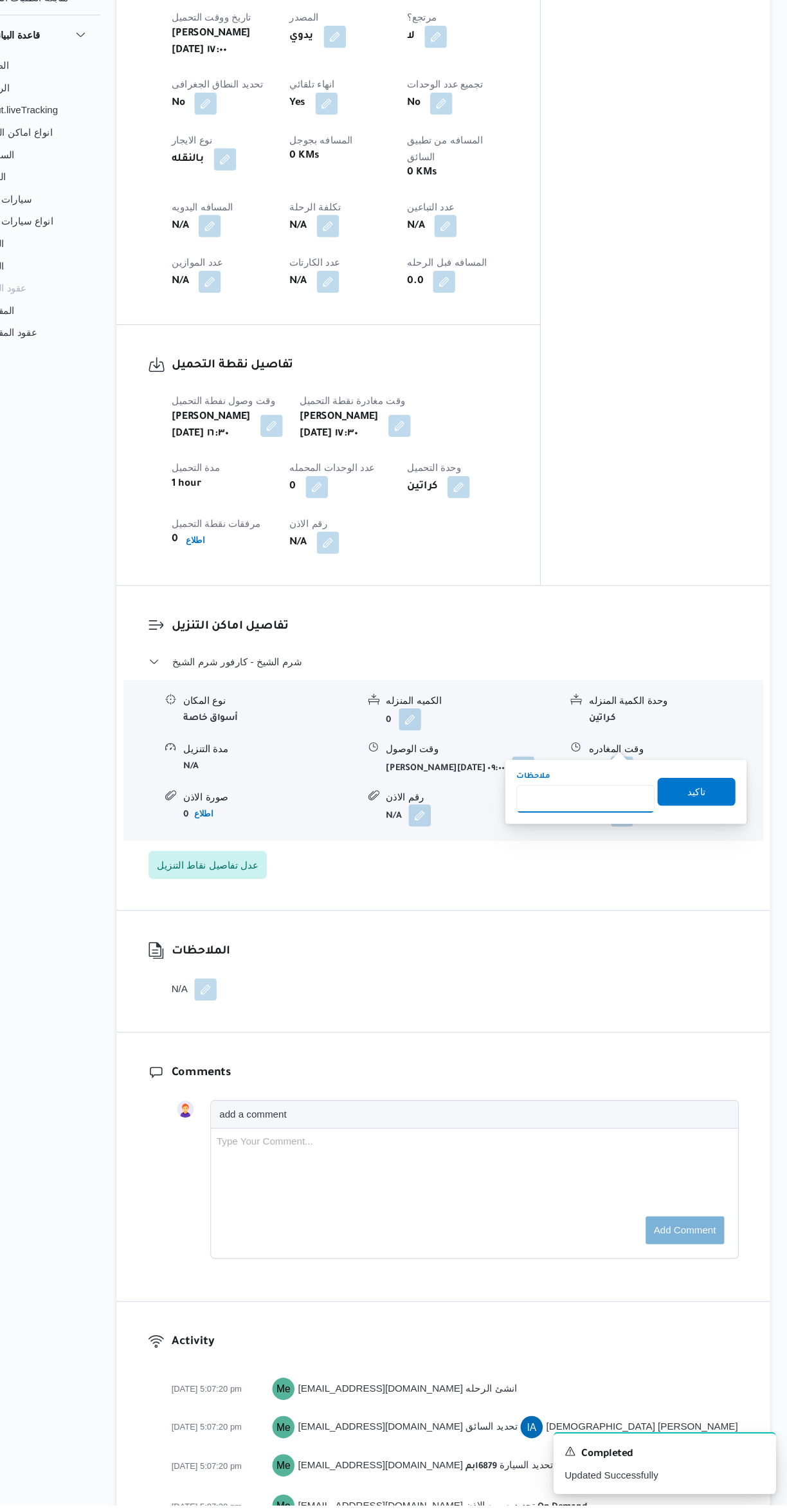
scroll to position [181, 0]
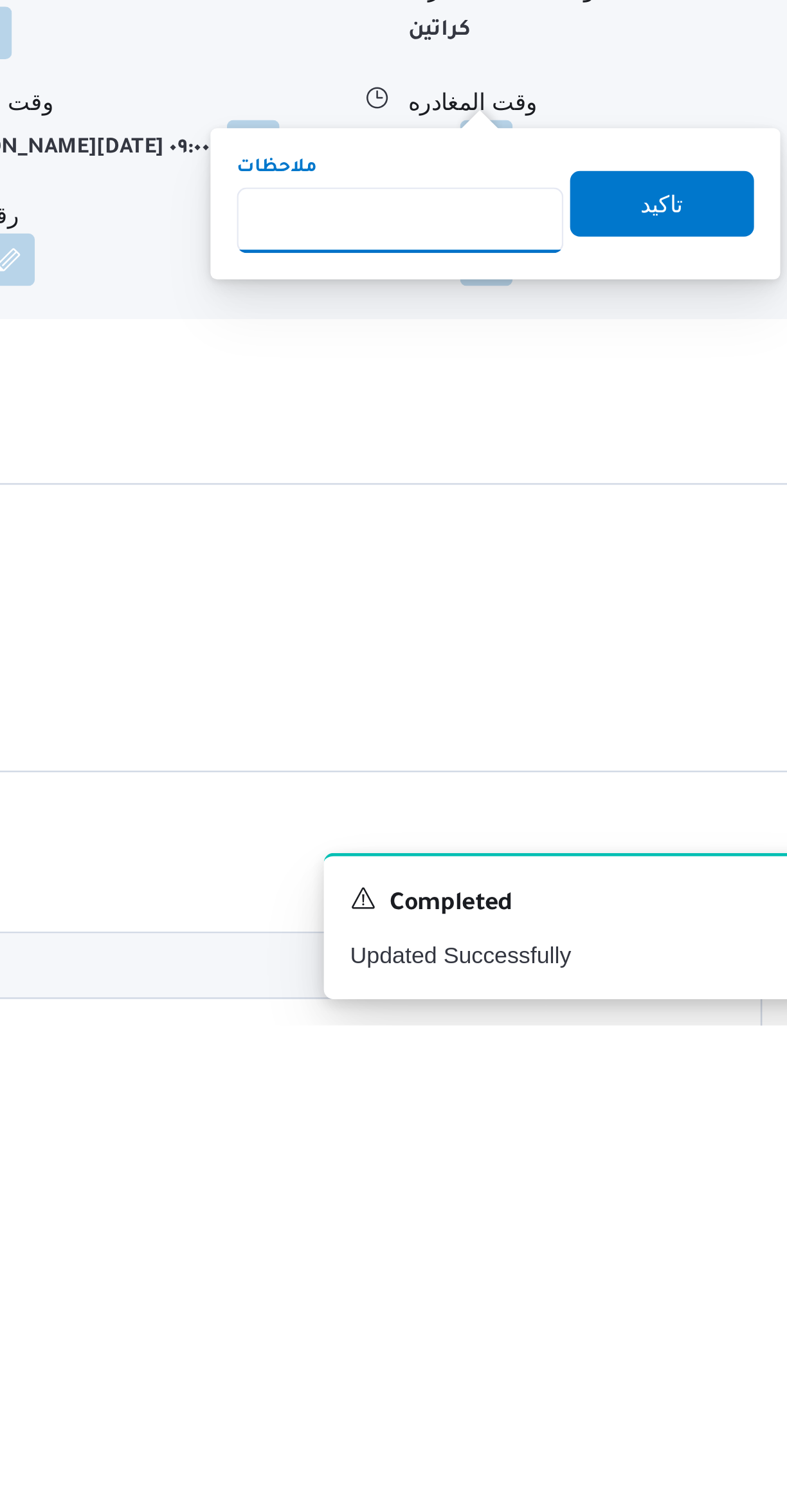
click at [577, 1198] on input "ملاحظات" at bounding box center [600, 1197] width 128 height 26
click at [566, 1207] on input "ملاحظات" at bounding box center [600, 1197] width 128 height 26
click at [591, 1195] on input "ملاحظات" at bounding box center [600, 1197] width 128 height 26
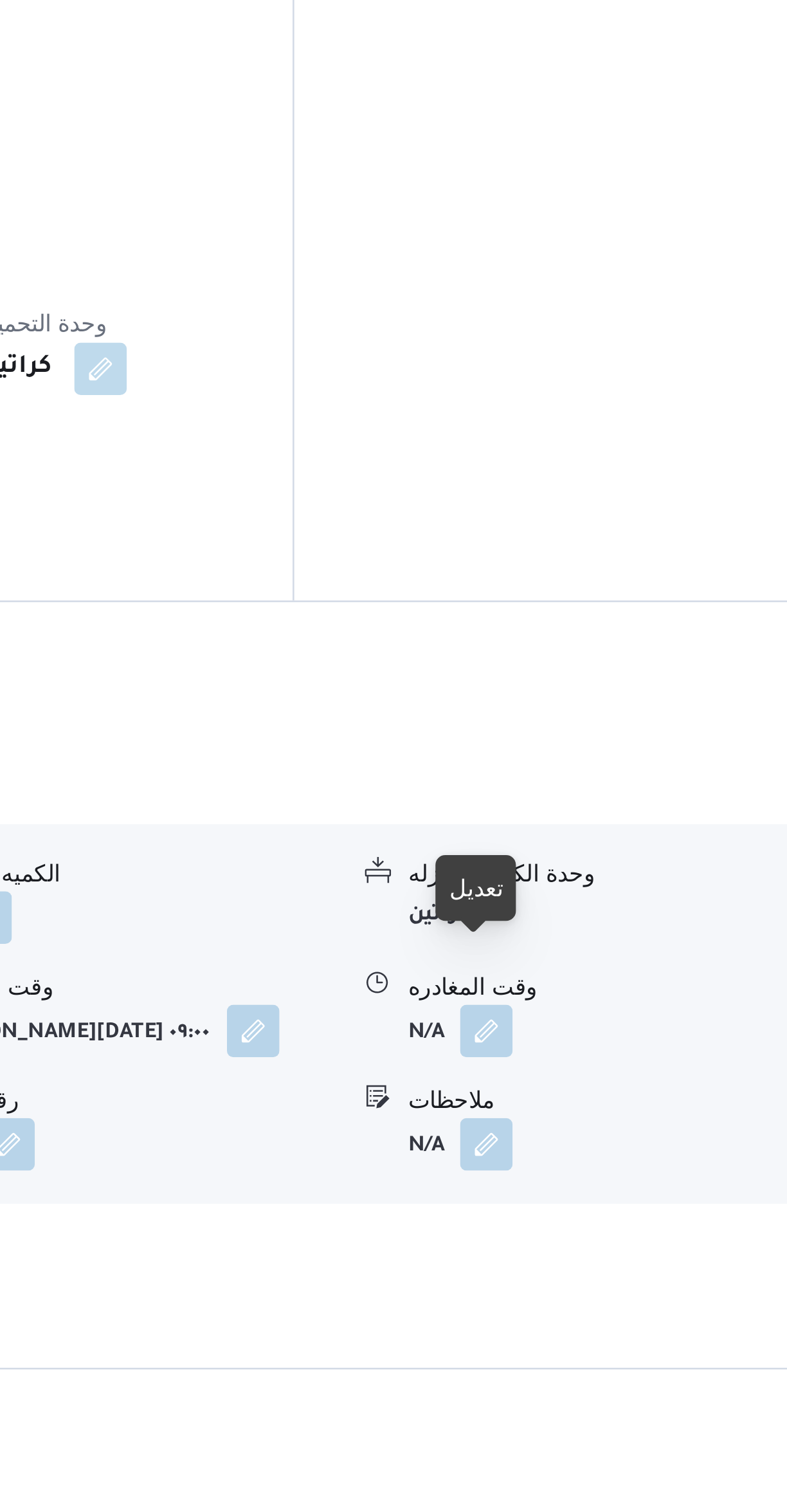
click at [642, 1101] on div "تعديل" at bounding box center [631, 1111] width 32 height 26
click at [642, 1158] on button "button" at bounding box center [634, 1168] width 21 height 21
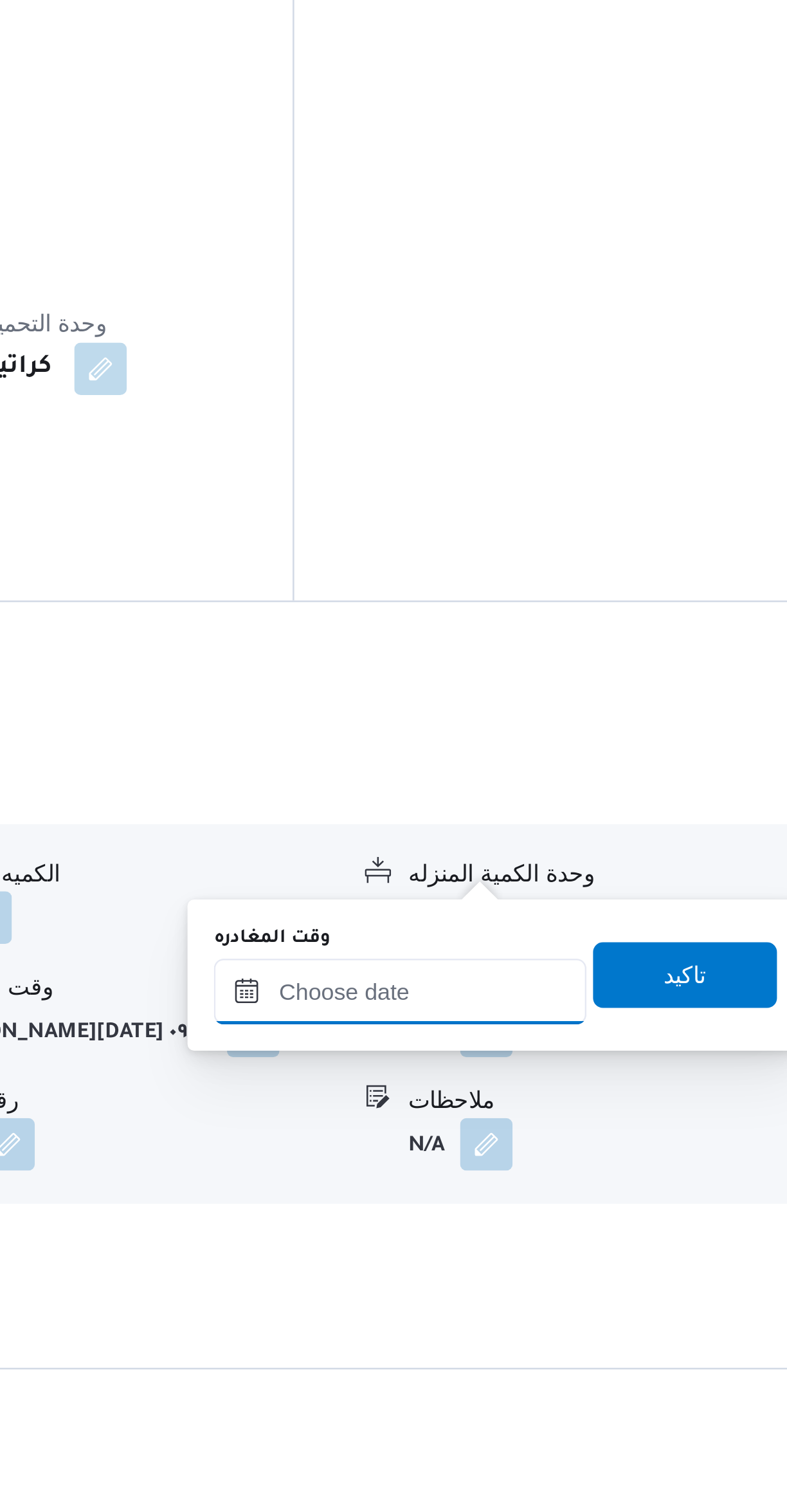
click at [614, 1152] on input "وقت المغادره" at bounding box center [601, 1152] width 146 height 26
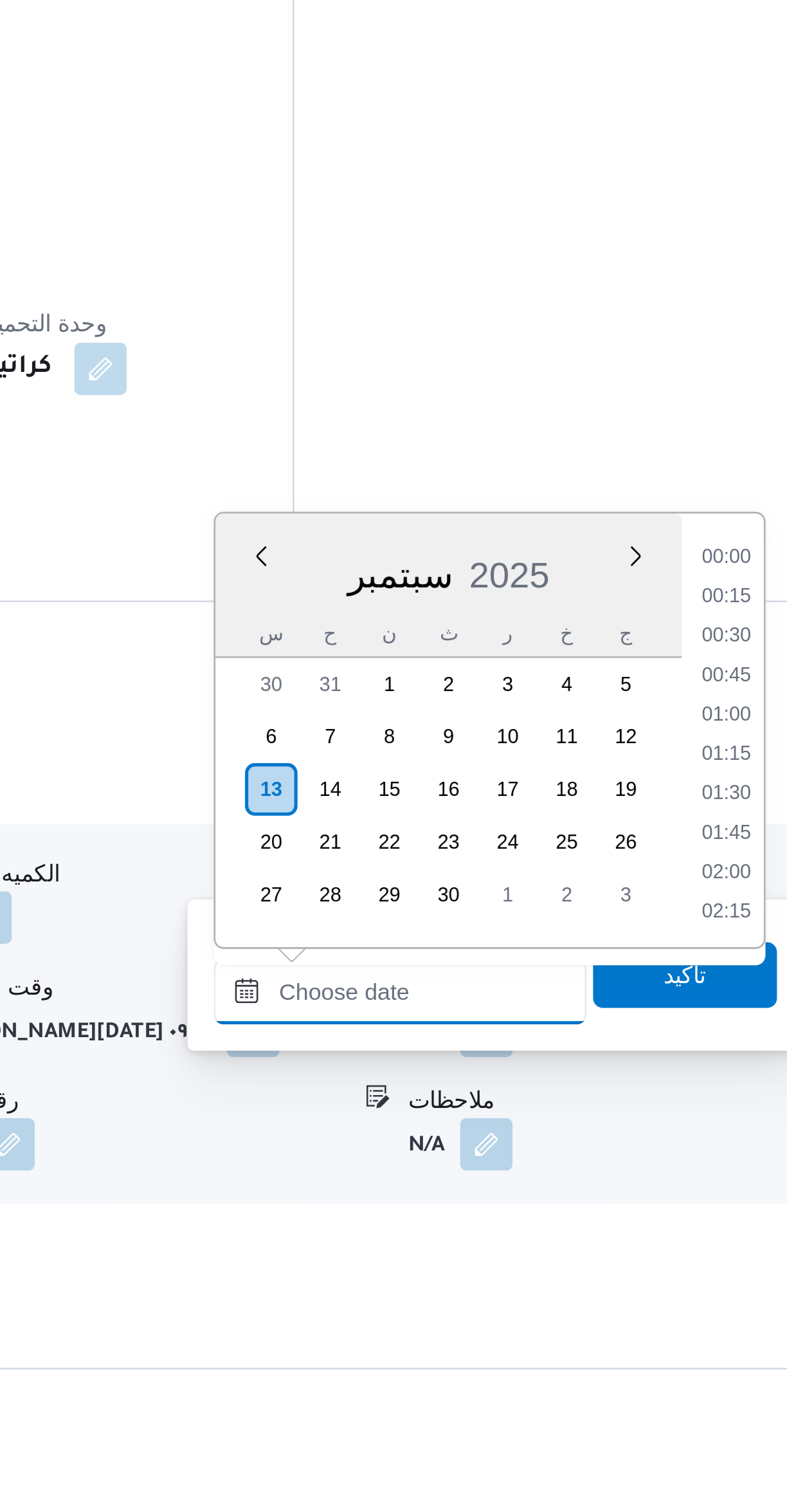
scroll to position [0, 0]
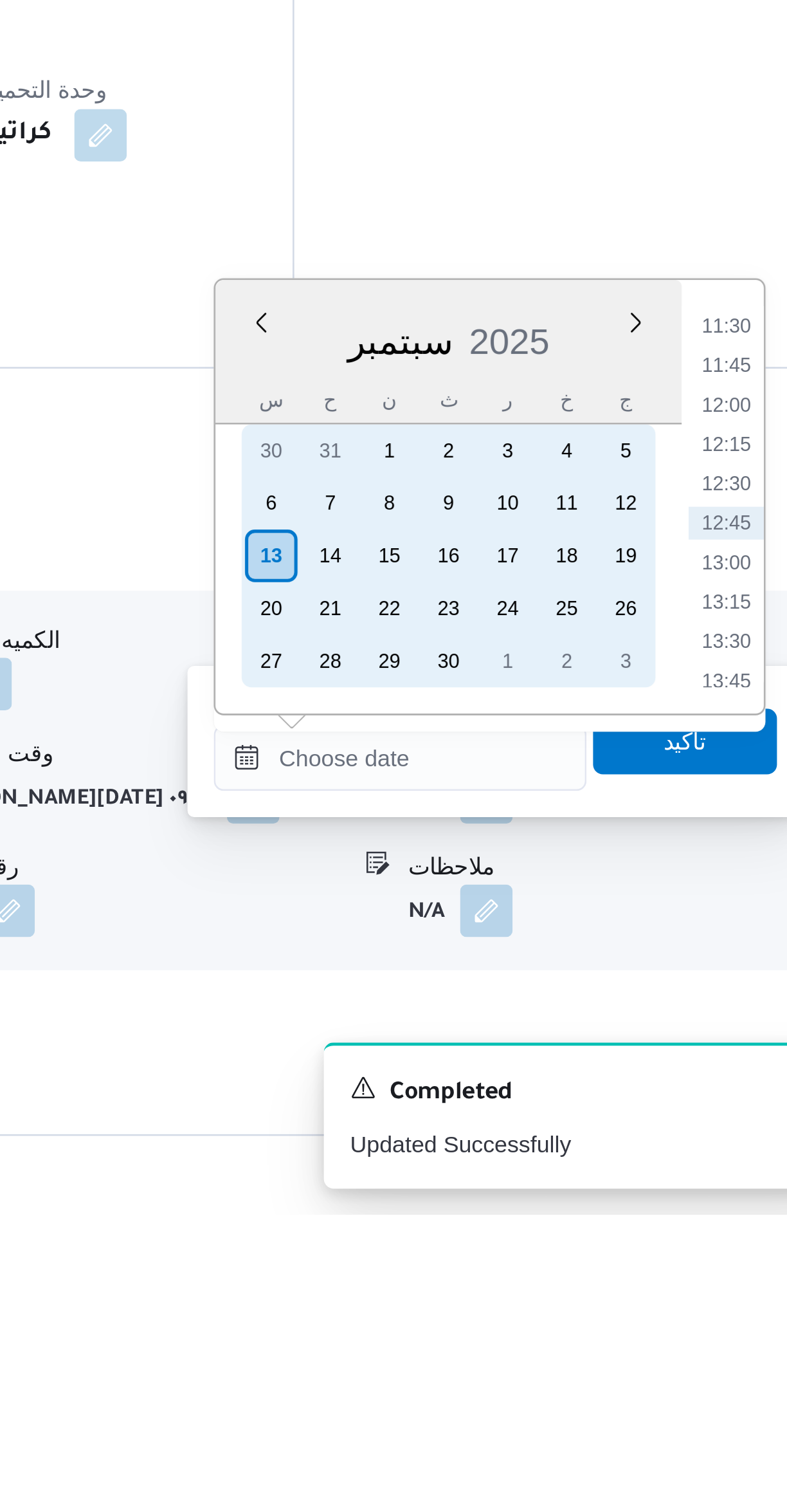
click at [696, 1244] on div "19" at bounding box center [689, 1254] width 21 height 21
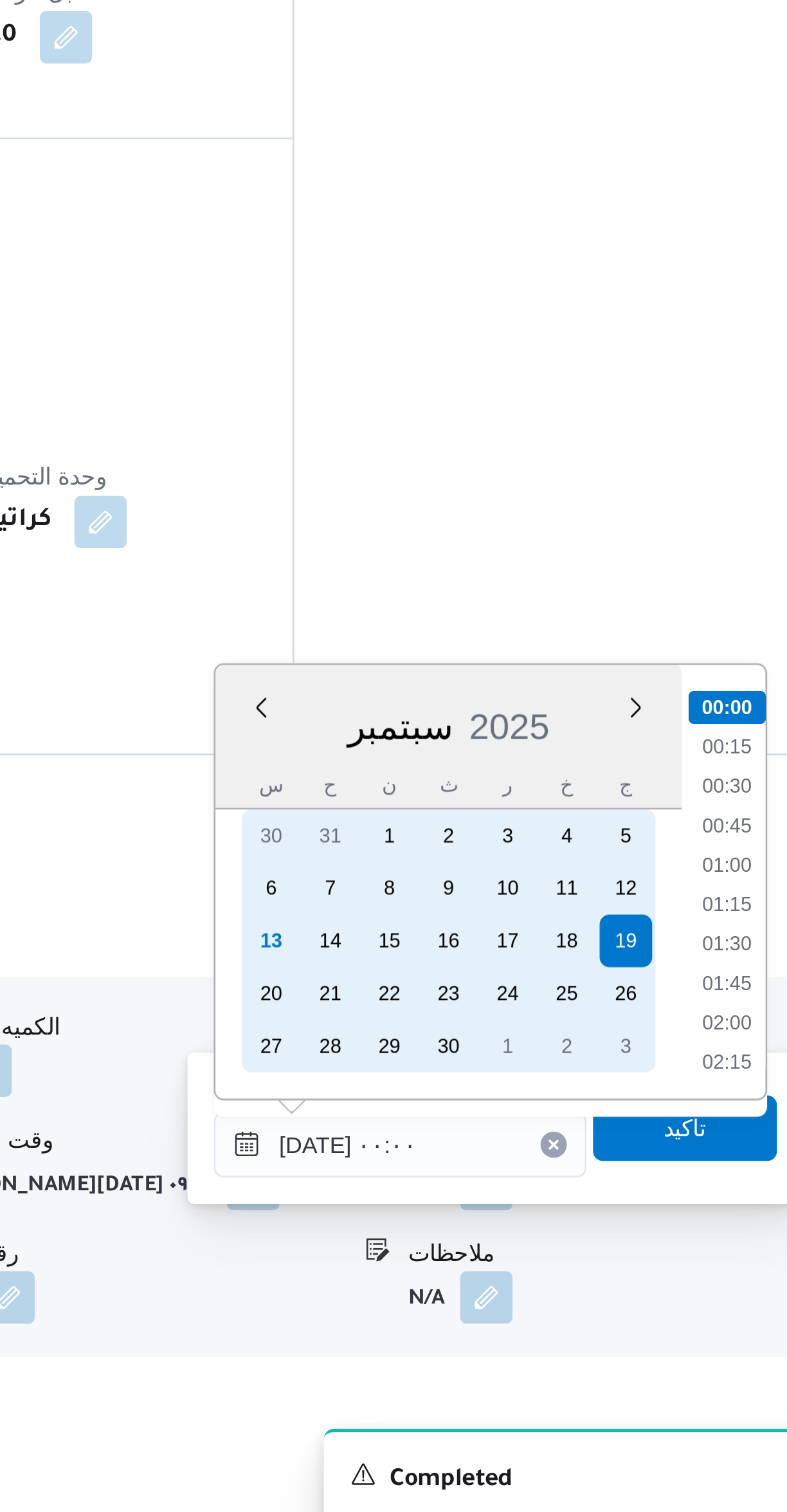
click at [690, 1231] on div "12" at bounding box center [689, 1233] width 21 height 21
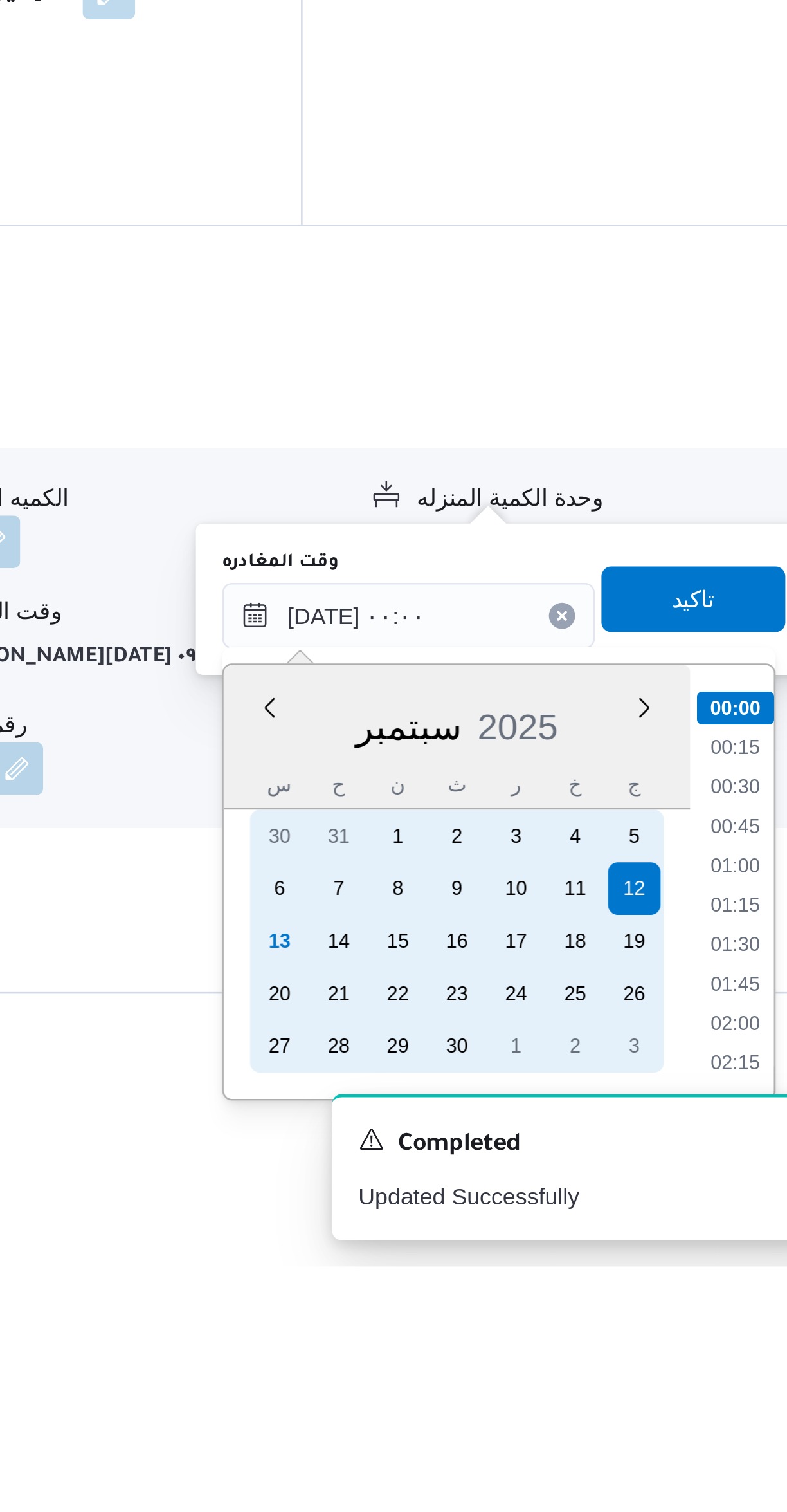
scroll to position [82, 0]
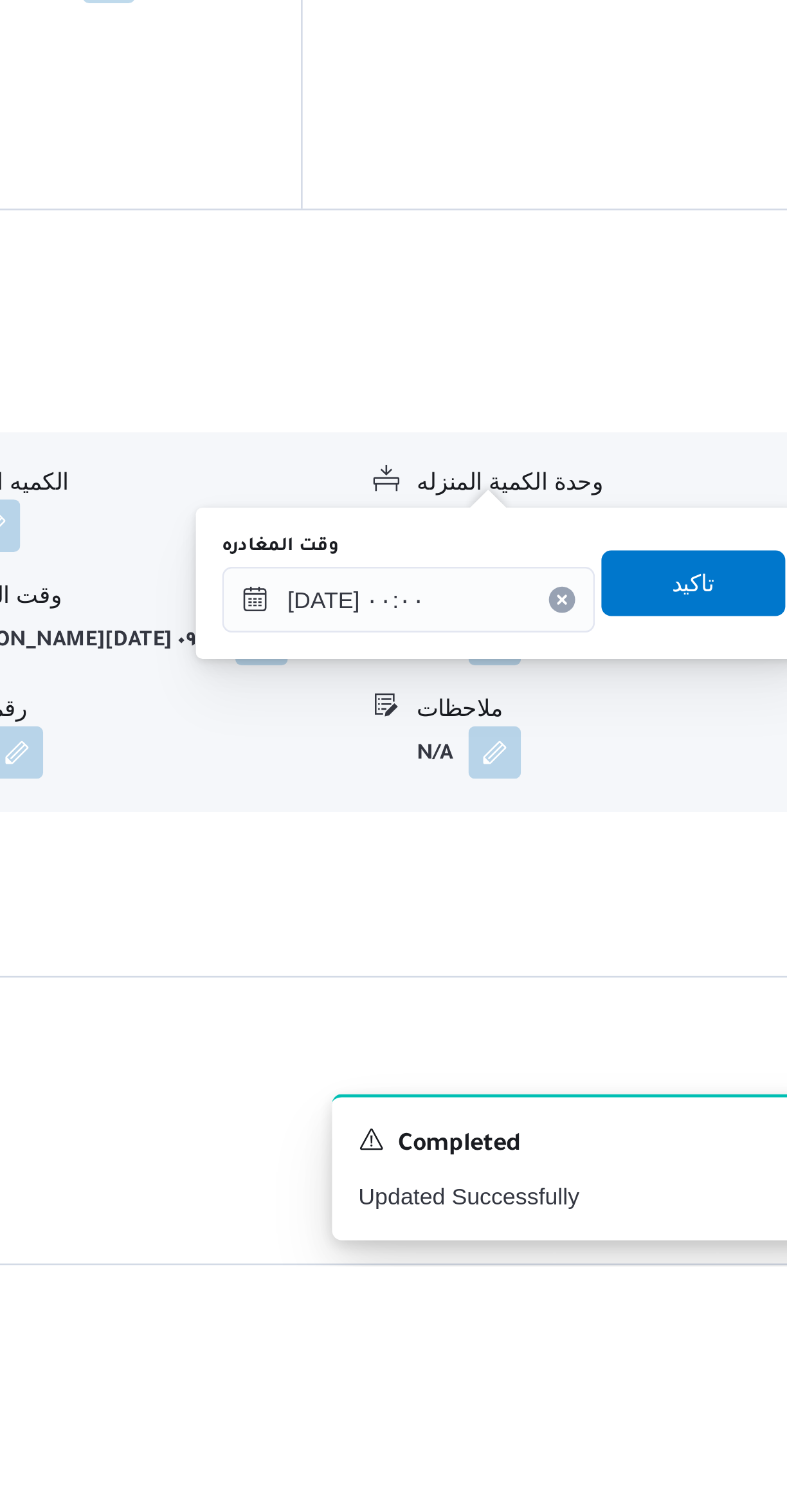
click at [574, 1265] on div "You are in a dialog. To close this dialog, hit escape. وقت المغادره [DATE] ٠٠:٠…" at bounding box center [638, 1245] width 241 height 59
click at [570, 1254] on input "[DATE] ٠٠:٠٠" at bounding box center [601, 1251] width 146 height 26
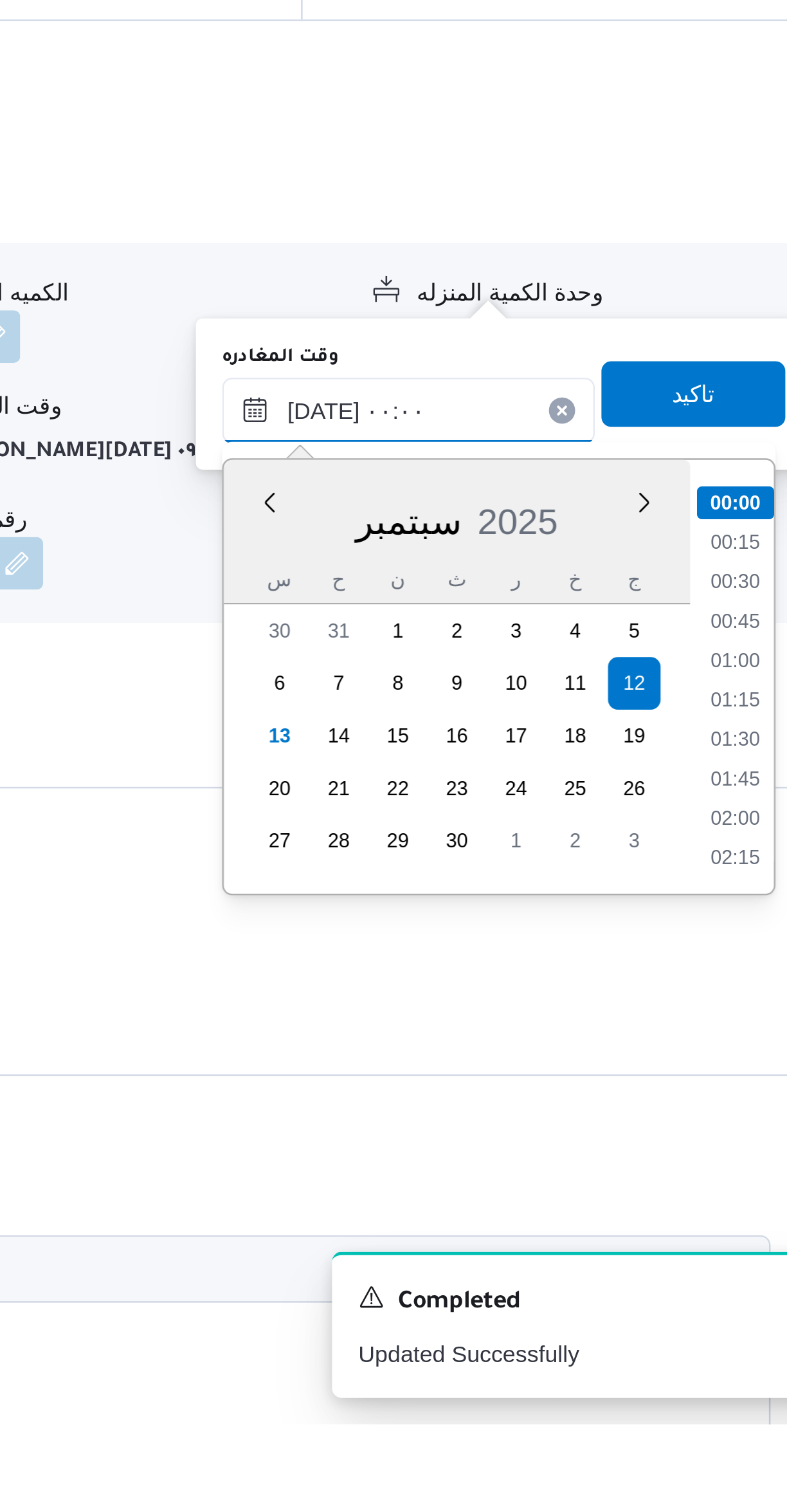
scroll to position [112, 0]
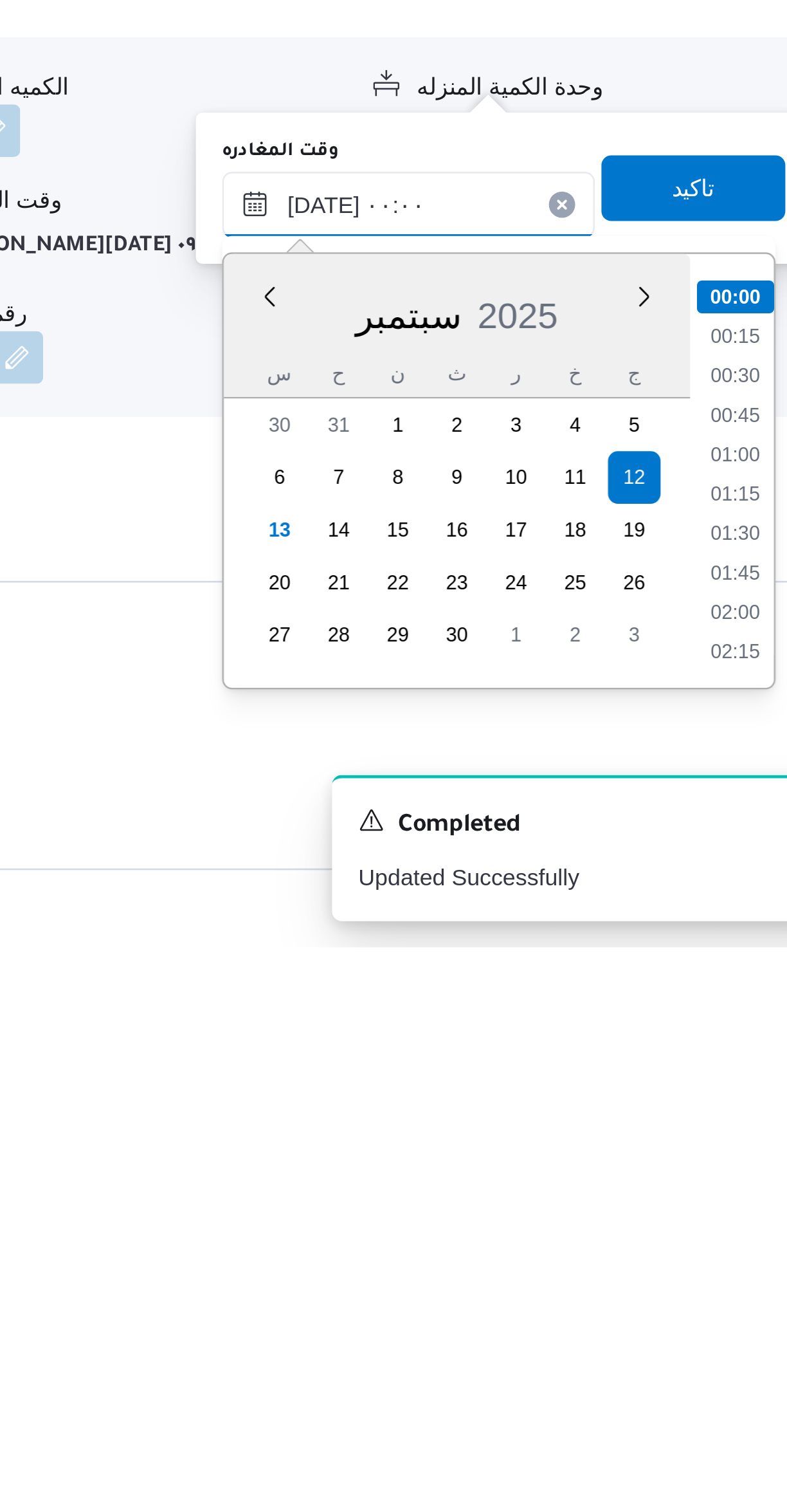
click at [567, 1228] on input "[DATE] ٠٠:٠٠" at bounding box center [601, 1221] width 146 height 26
click at [566, 1226] on input "[DATE] ٠٠:٠٠" at bounding box center [601, 1221] width 146 height 26
click at [562, 1224] on input "[DATE] ٠٠:٠٠" at bounding box center [601, 1221] width 146 height 26
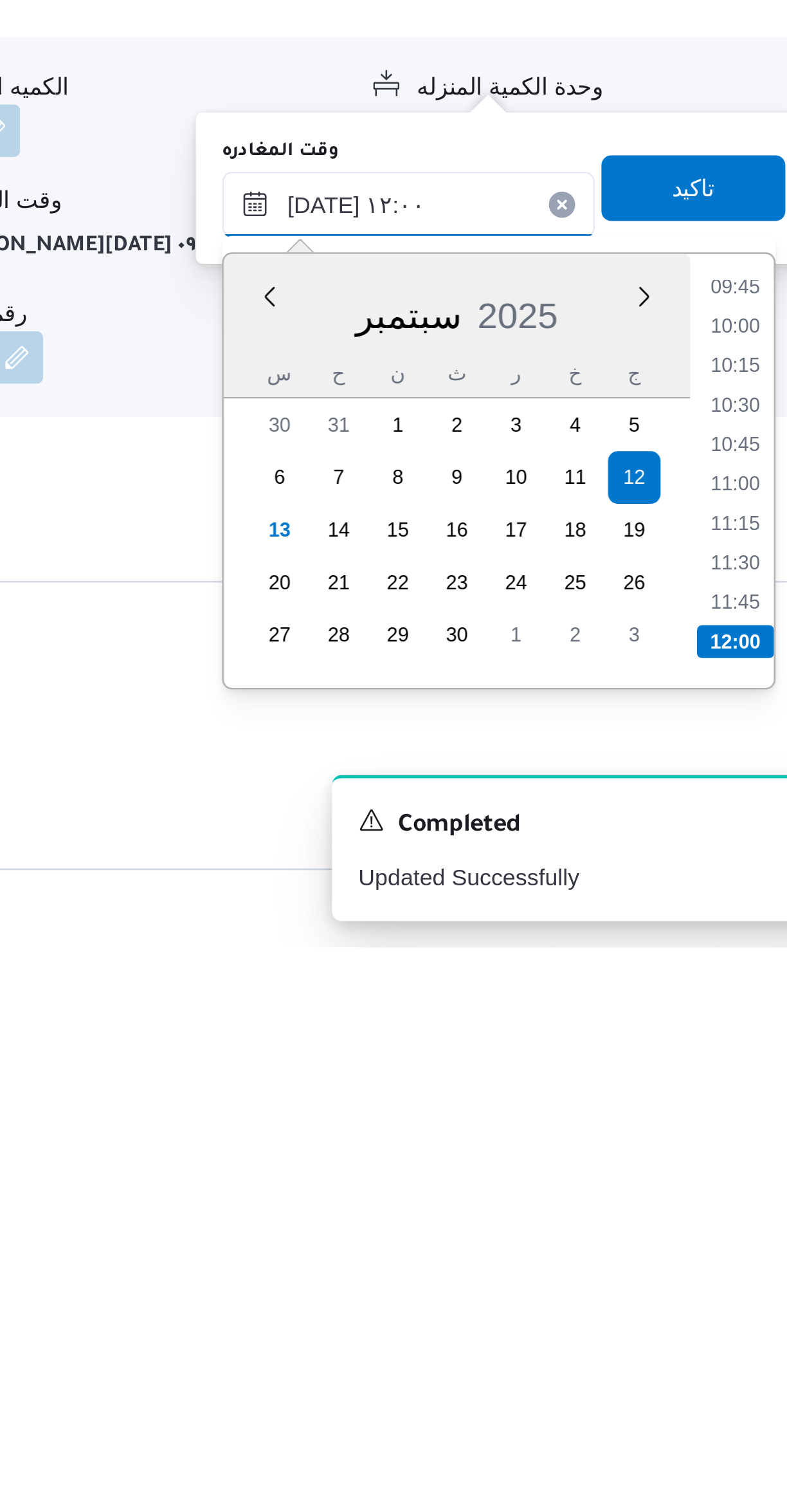
type input "[DATE] ١٢:٠٠"
click at [730, 1393] on li "12:00" at bounding box center [729, 1392] width 30 height 13
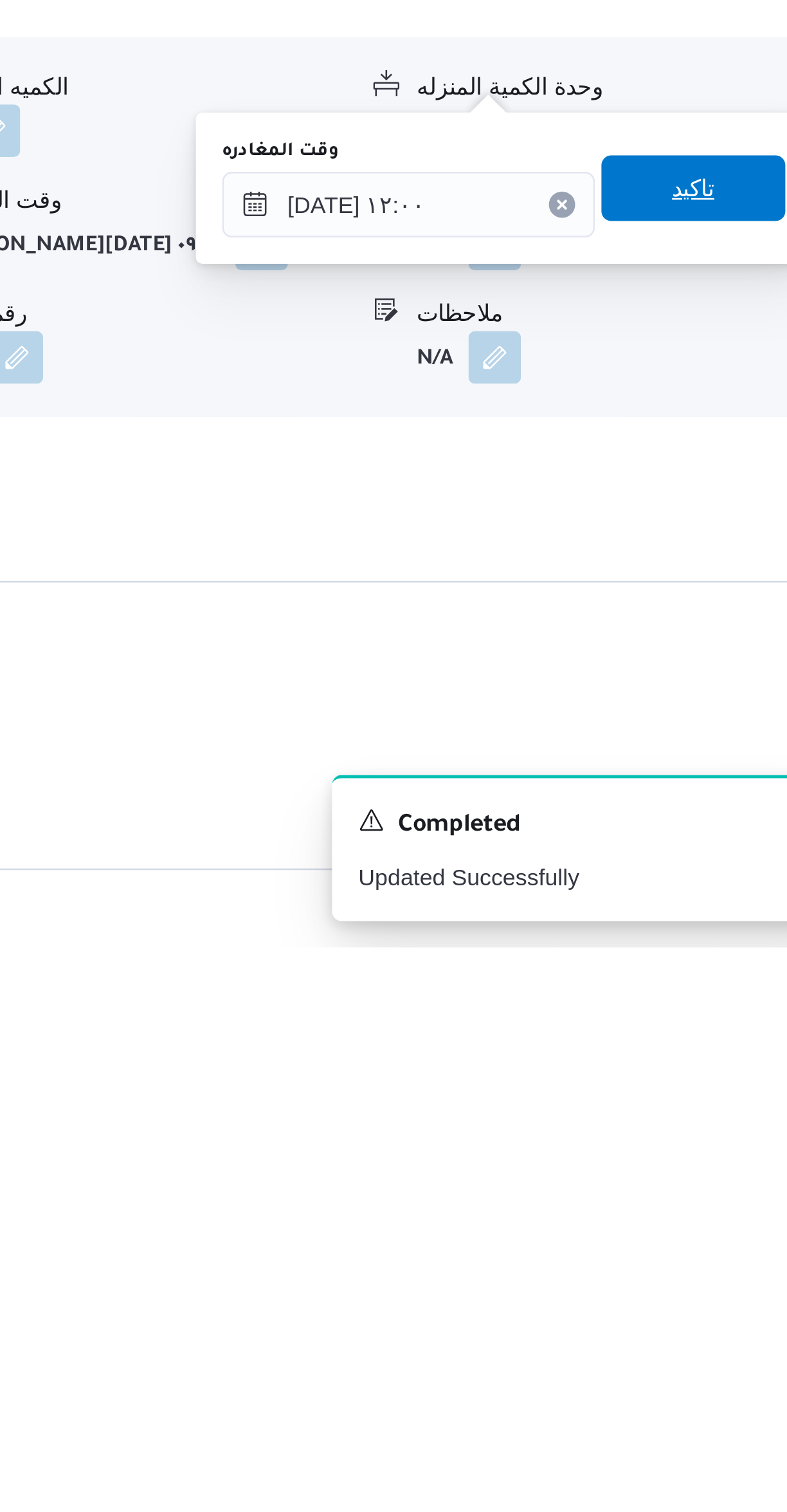
click at [704, 1218] on span "تاكيد" at bounding box center [713, 1215] width 17 height 15
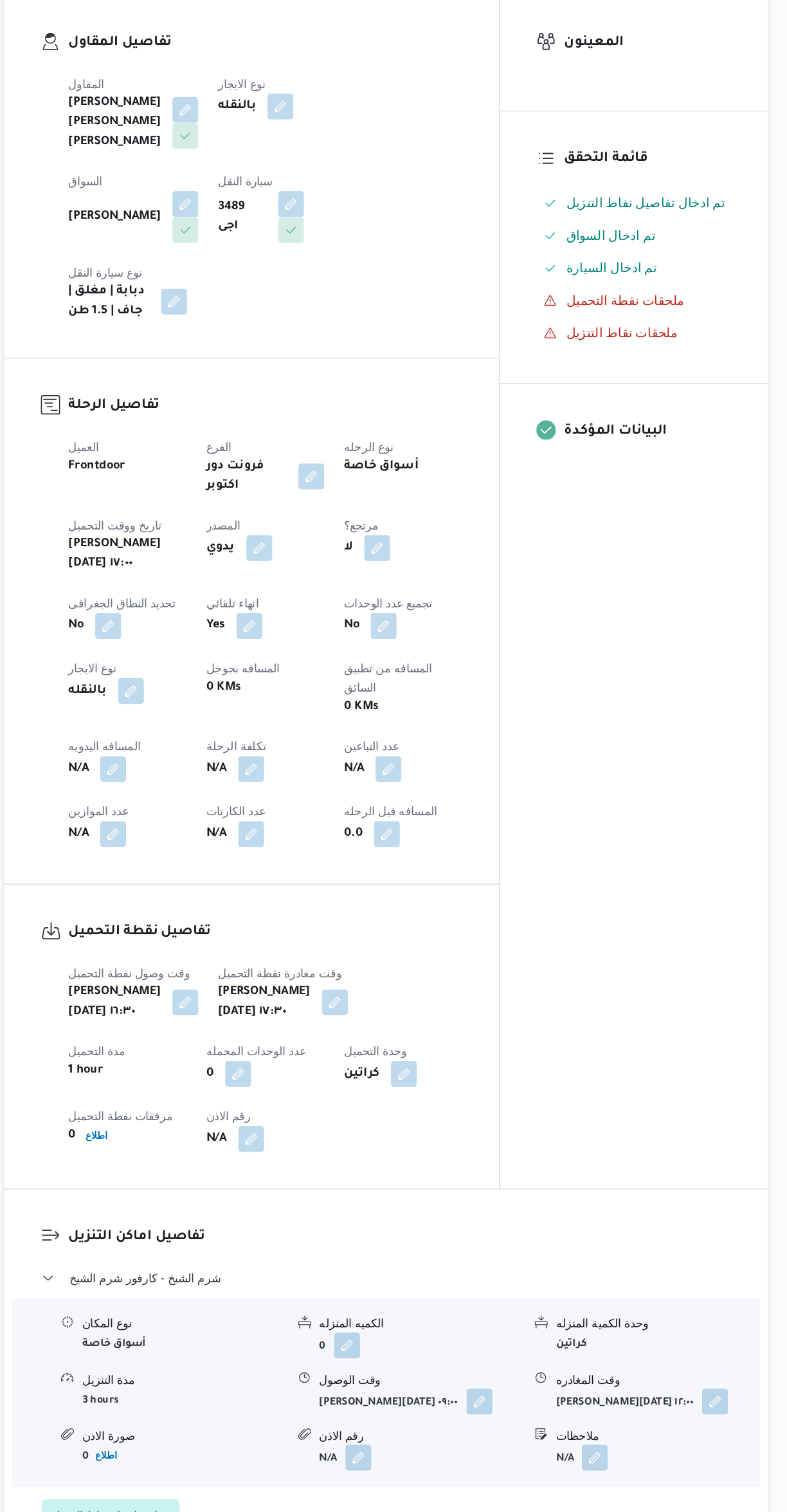
scroll to position [112, 0]
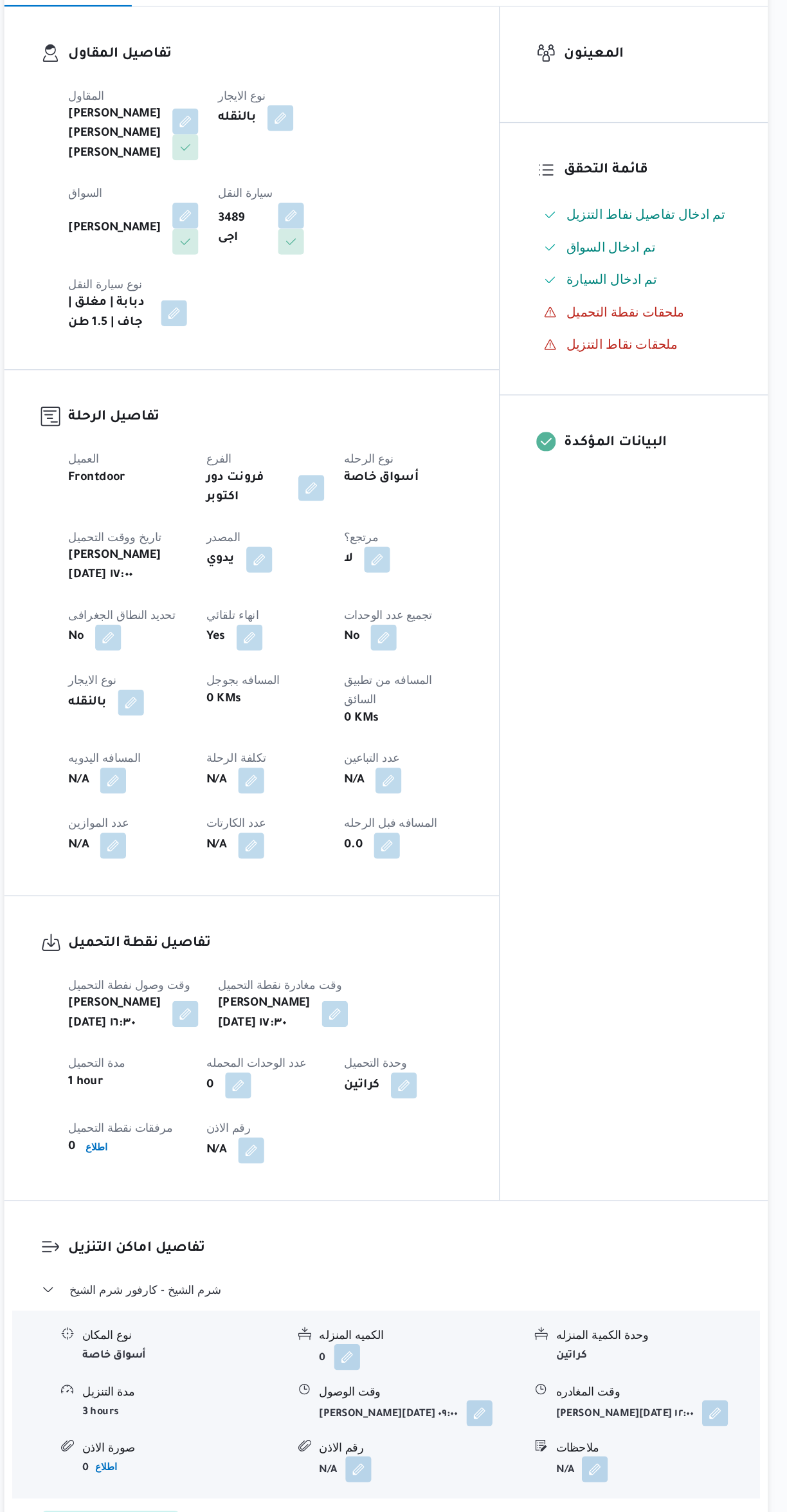
click at [249, 726] on button "button" at bounding box center [253, 736] width 21 height 21
click at [225, 705] on input "المسافه اليدويه" at bounding box center [220, 705] width 128 height 26
type input "550"
click at [366, 778] on button "button" at bounding box center [363, 788] width 21 height 21
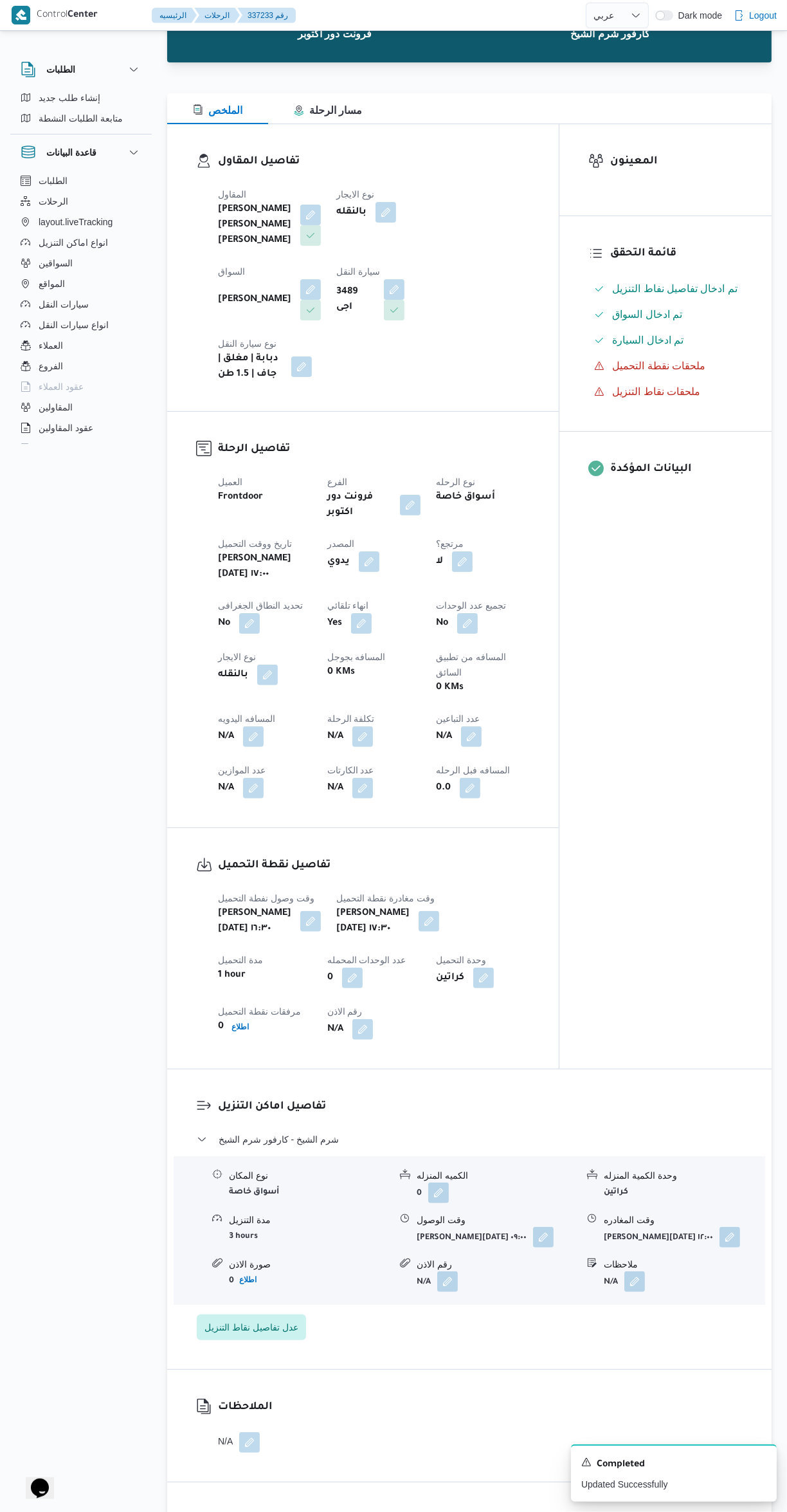
scroll to position [115, 0]
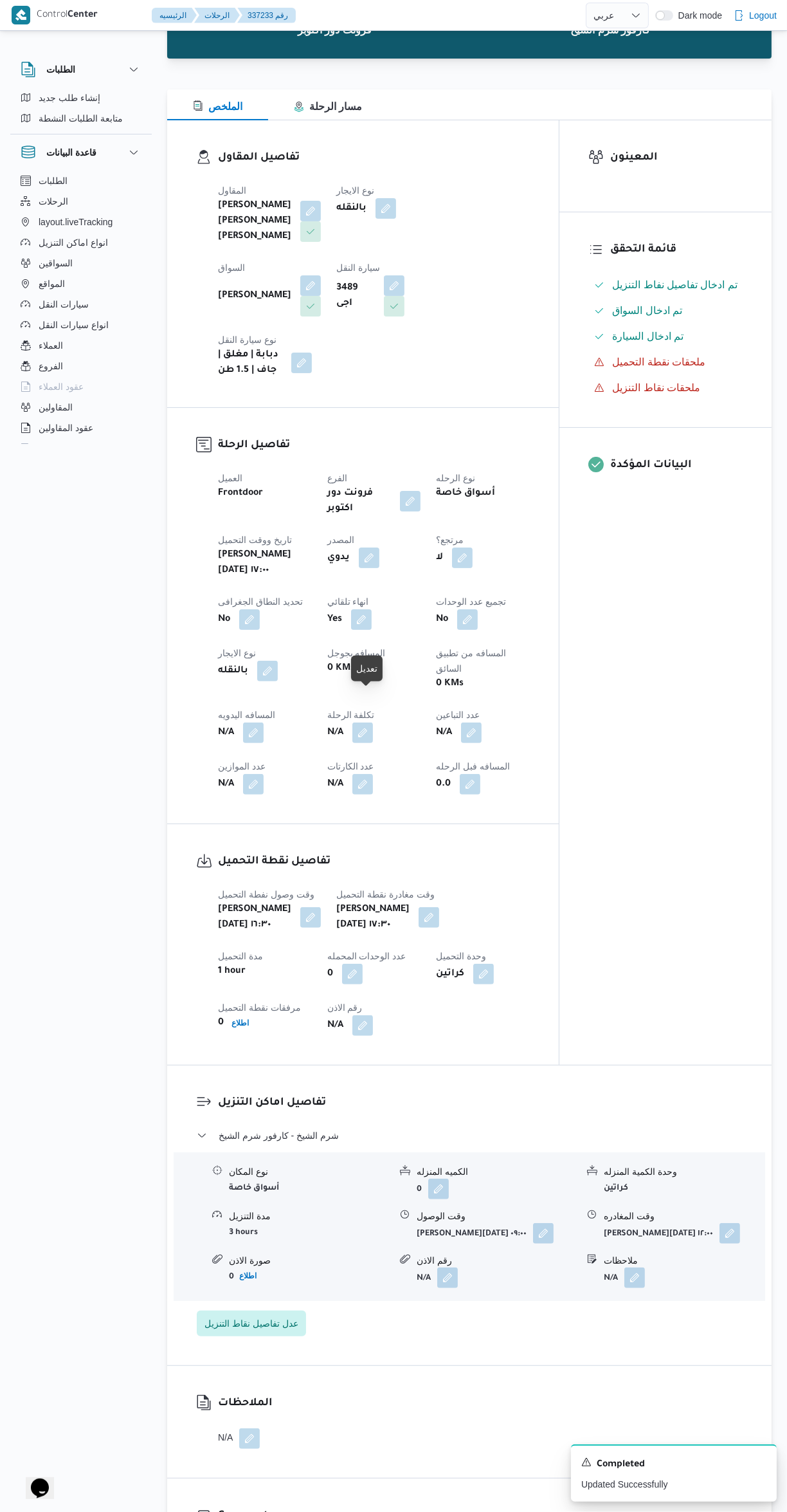
click at [259, 722] on button "button" at bounding box center [253, 732] width 21 height 21
click at [224, 714] on input "المسافه اليدويه" at bounding box center [220, 701] width 128 height 26
type input "550"
click at [366, 774] on button "button" at bounding box center [363, 784] width 21 height 21
click at [256, 722] on button "button" at bounding box center [253, 732] width 21 height 21
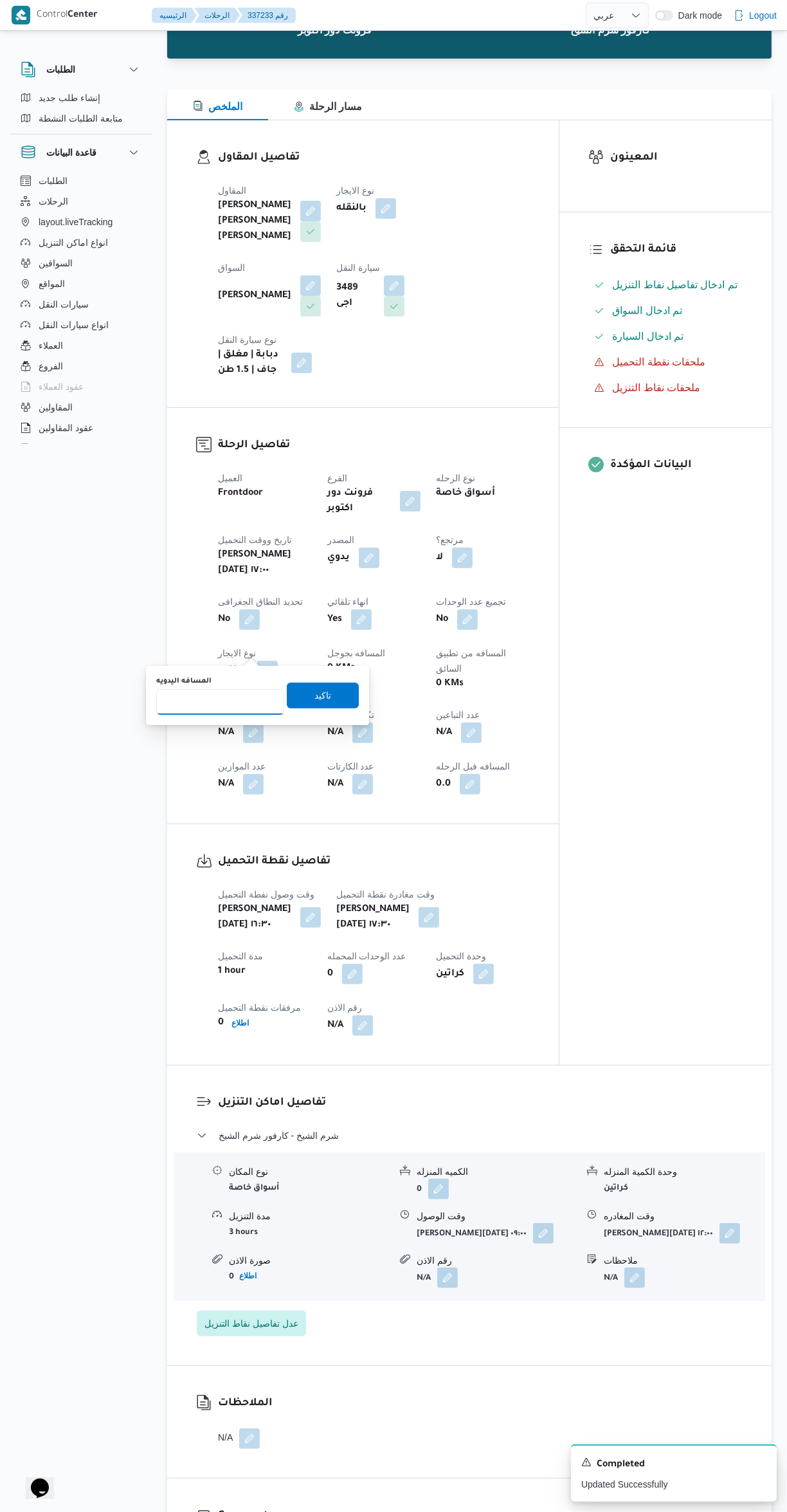
click at [241, 710] on input "المسافه اليدويه" at bounding box center [220, 701] width 128 height 26
type input "550"
click at [328, 703] on span "تاكيد" at bounding box center [322, 695] width 72 height 26
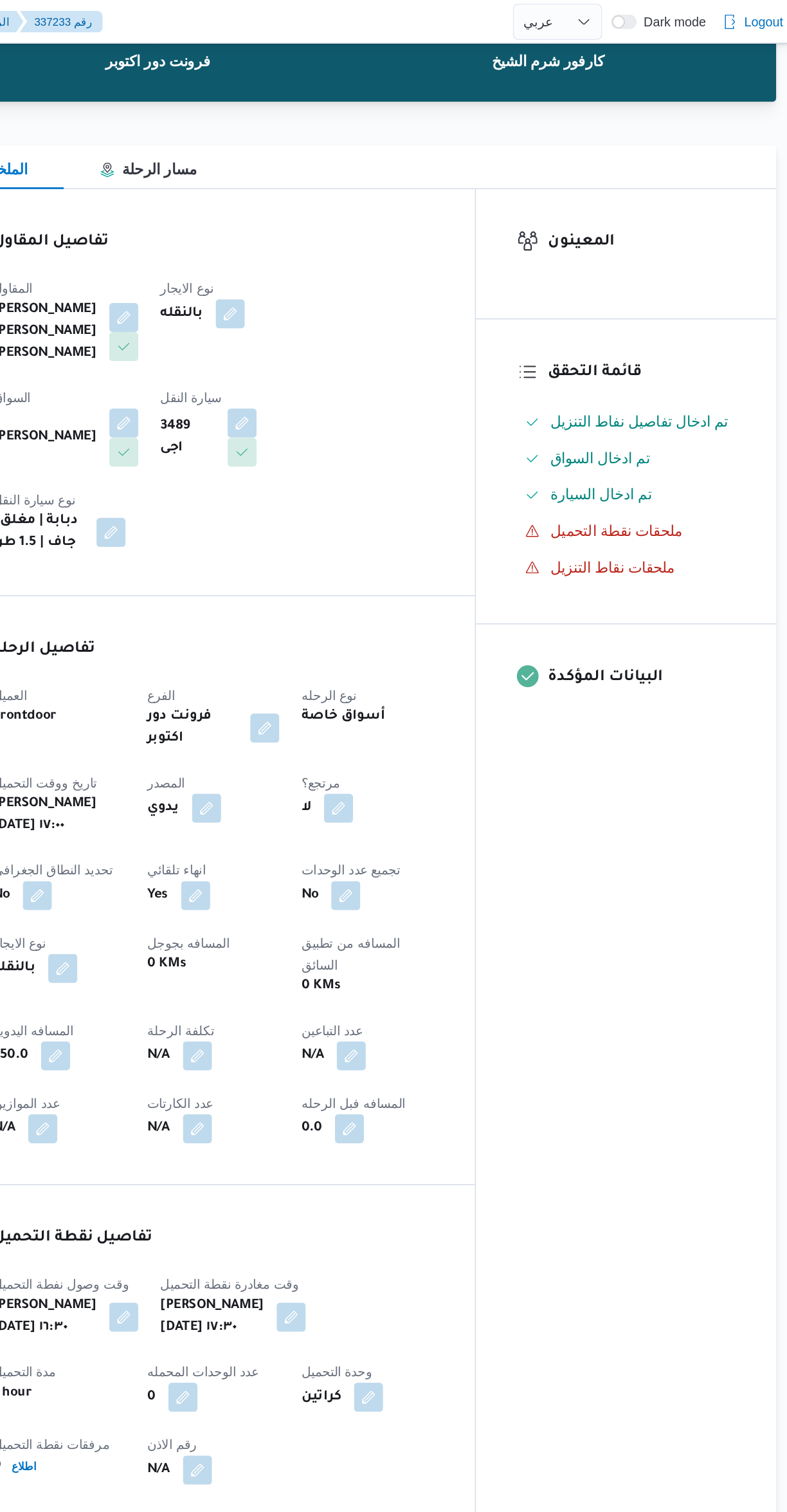
scroll to position [0, 0]
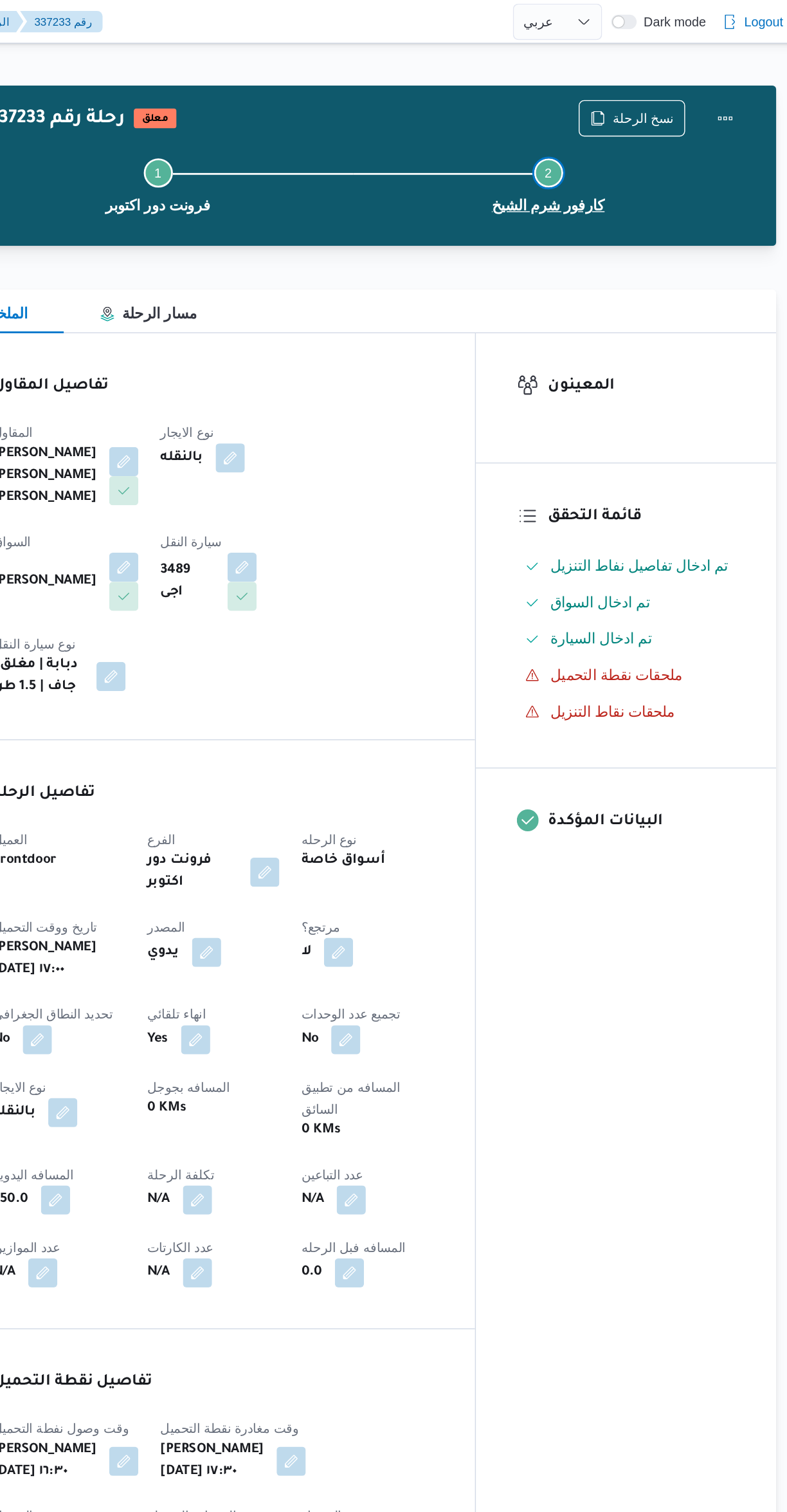
click at [741, 114] on button "Step 2 is incomplete 2 كارفور شرم الشيخ" at bounding box center [610, 130] width 276 height 67
click at [745, 120] on button "Step 2 is incomplete 2 كارفور شرم الشيخ" at bounding box center [610, 130] width 276 height 67
click at [744, 118] on button "Step 2 is incomplete 2 كارفور شرم الشيخ" at bounding box center [610, 130] width 276 height 67
click at [729, 85] on button "Actions" at bounding box center [735, 83] width 26 height 26
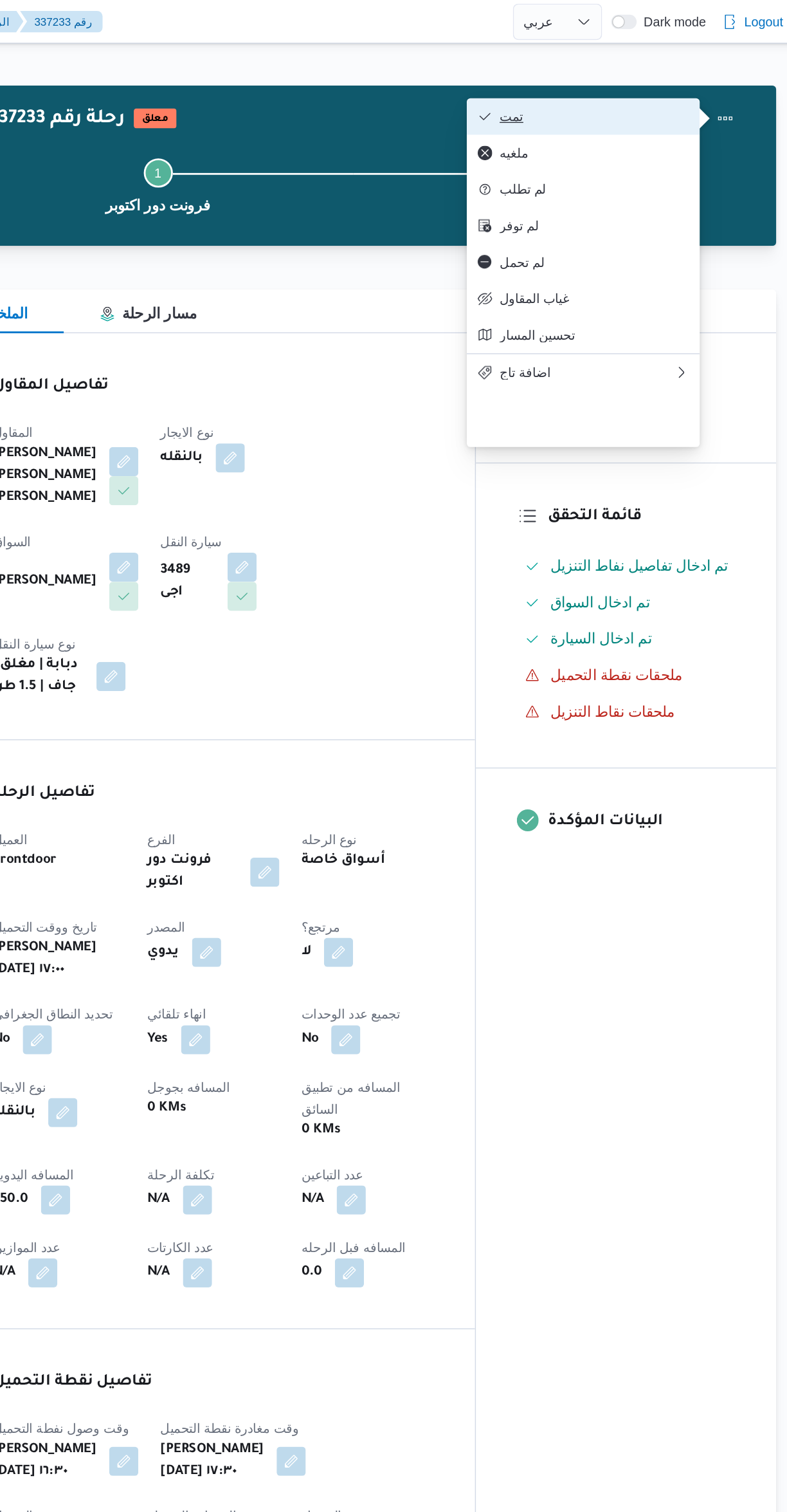
click at [558, 78] on button "تمت" at bounding box center [635, 82] width 165 height 26
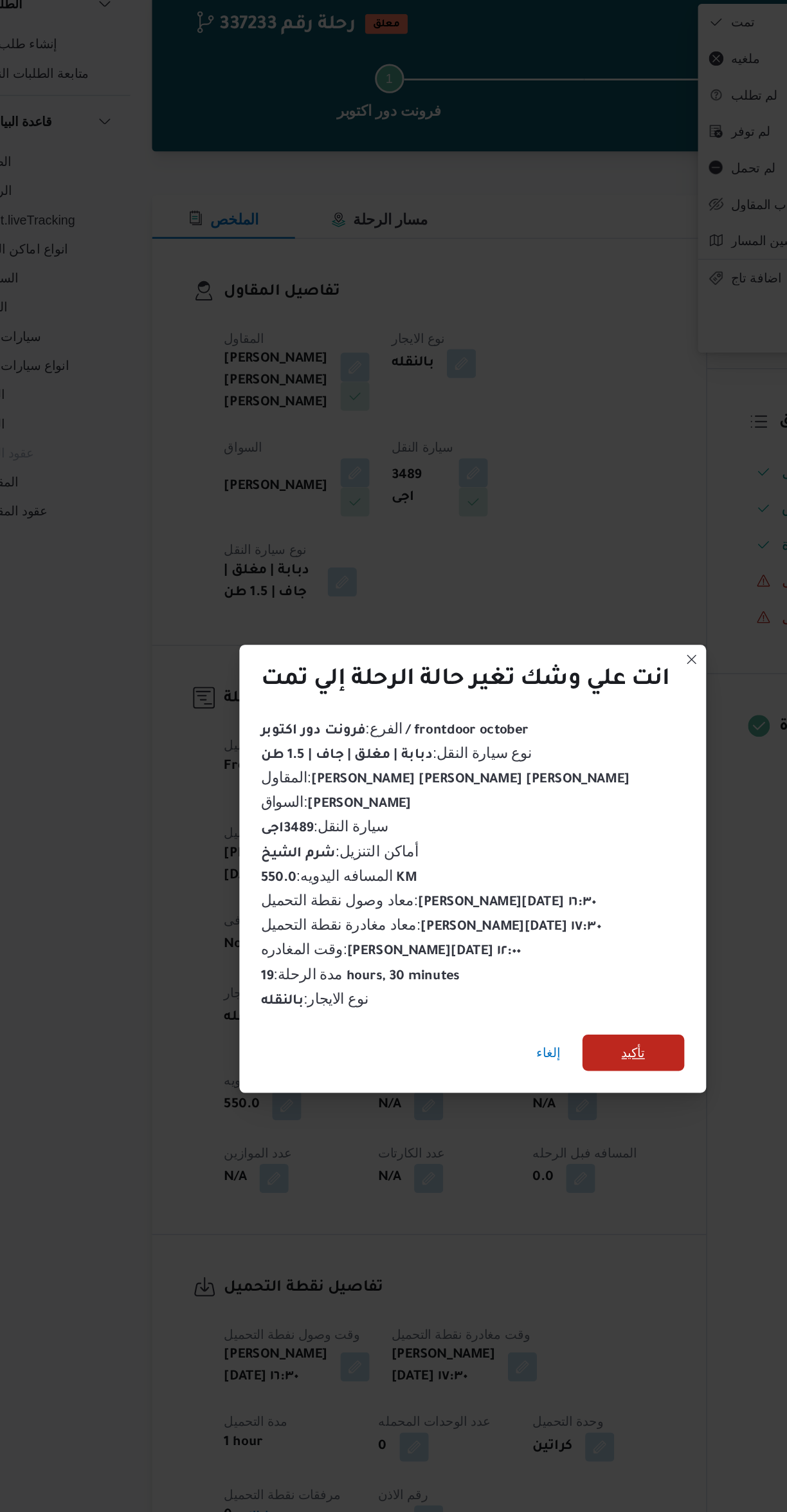
click at [541, 824] on span "تأكيد" at bounding box center [507, 811] width 72 height 26
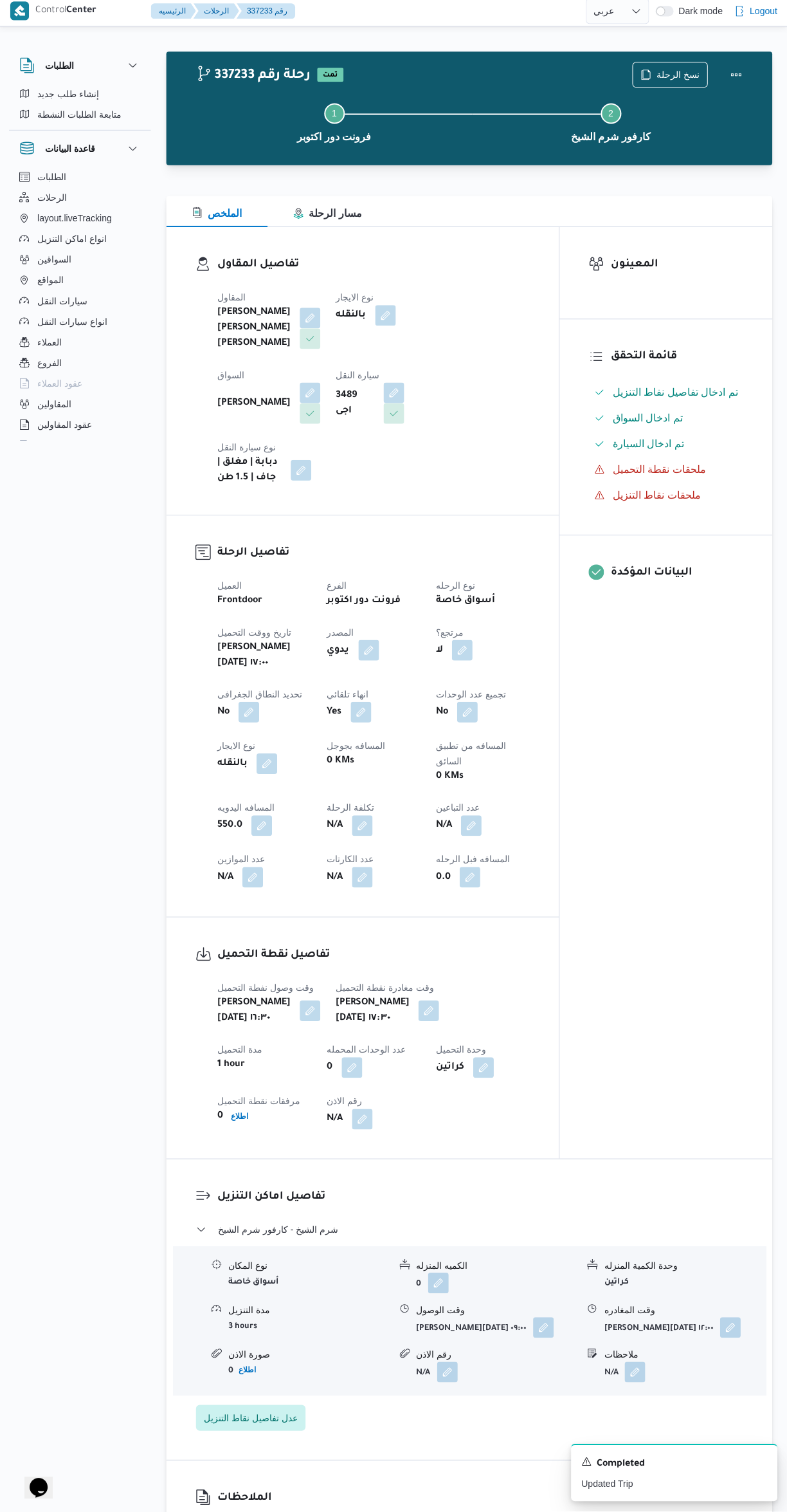
scroll to position [78, 0]
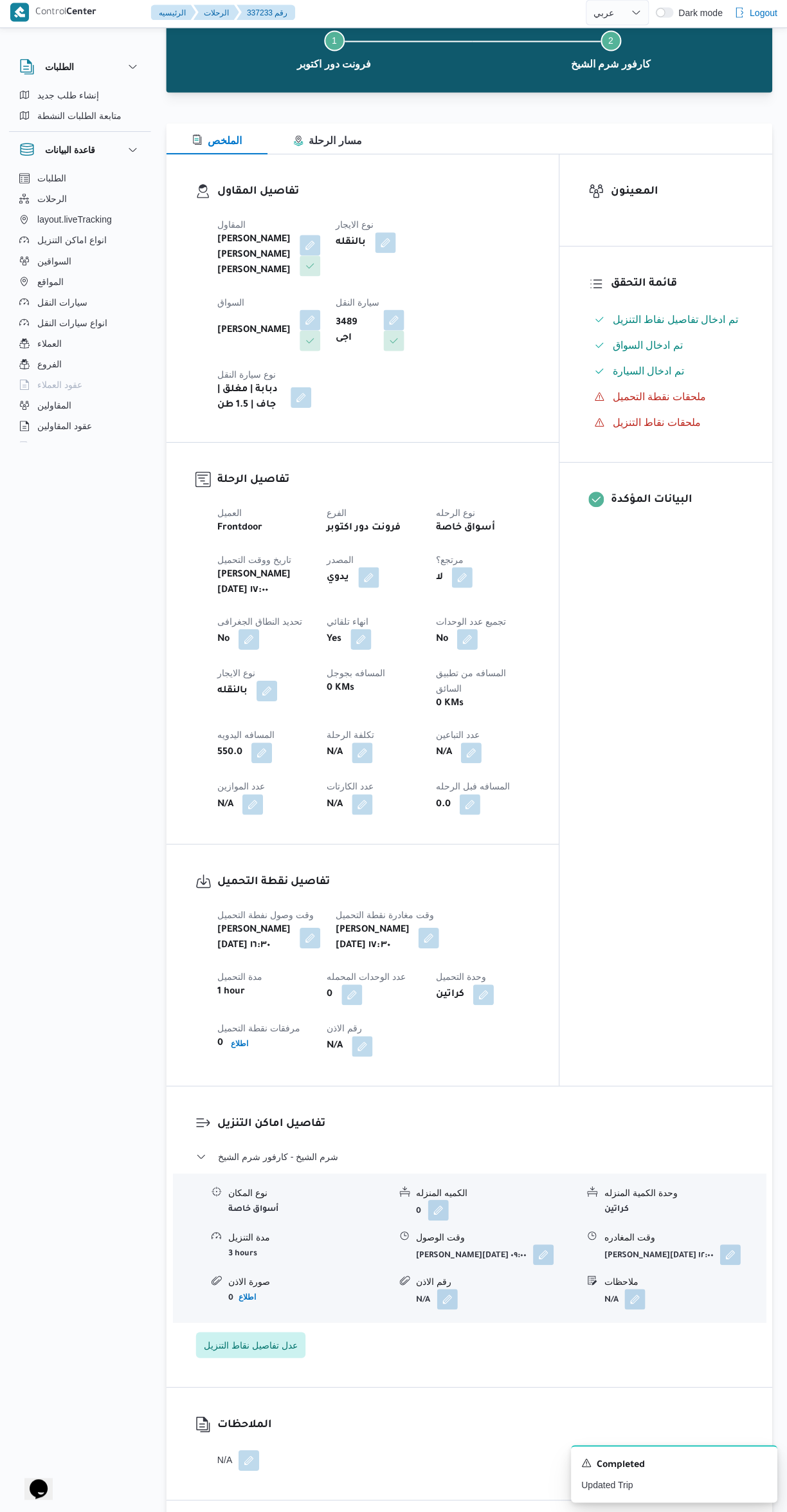
select select "ar"
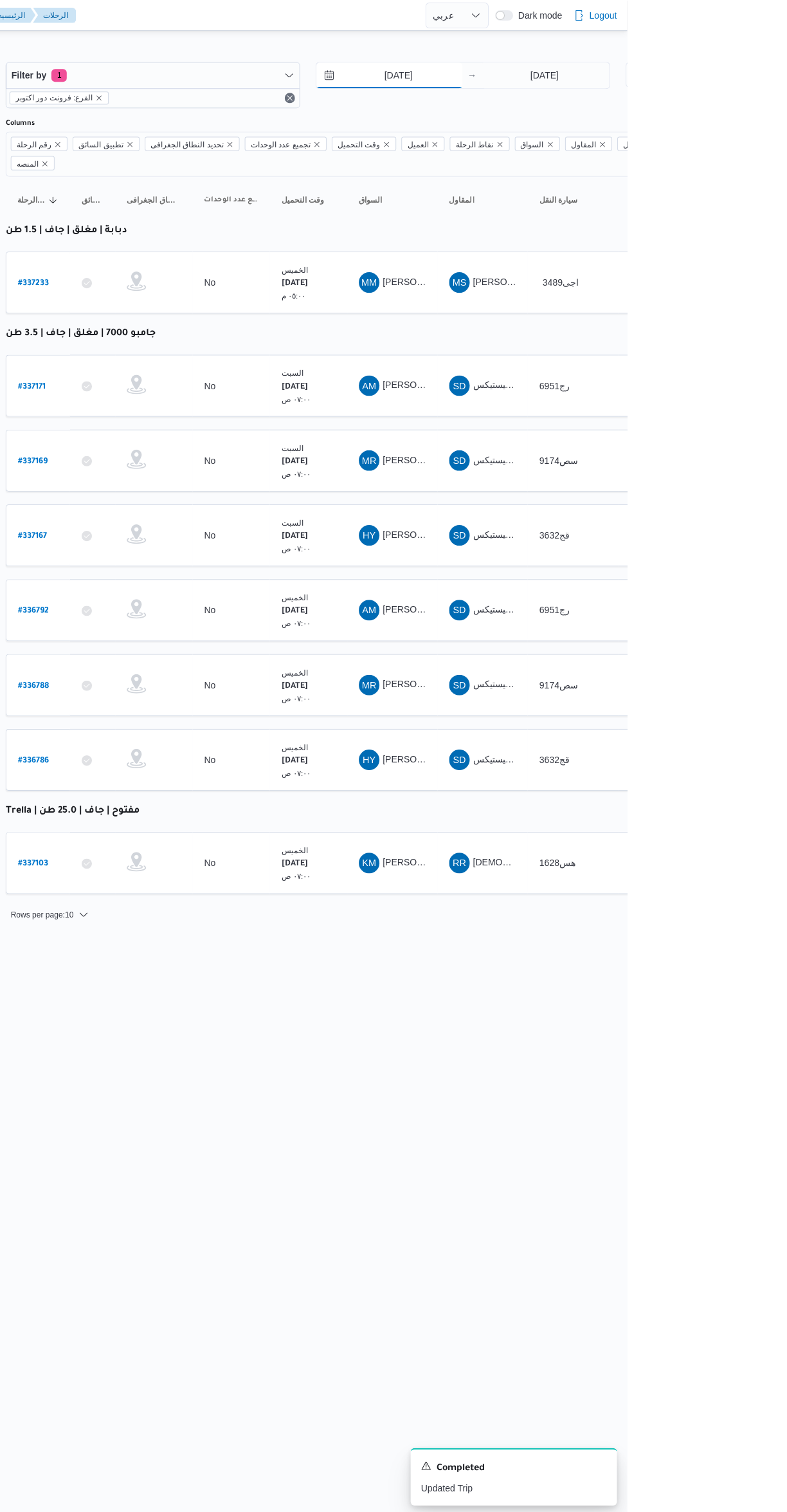
click at [589, 76] on input "[DATE]" at bounding box center [550, 75] width 146 height 26
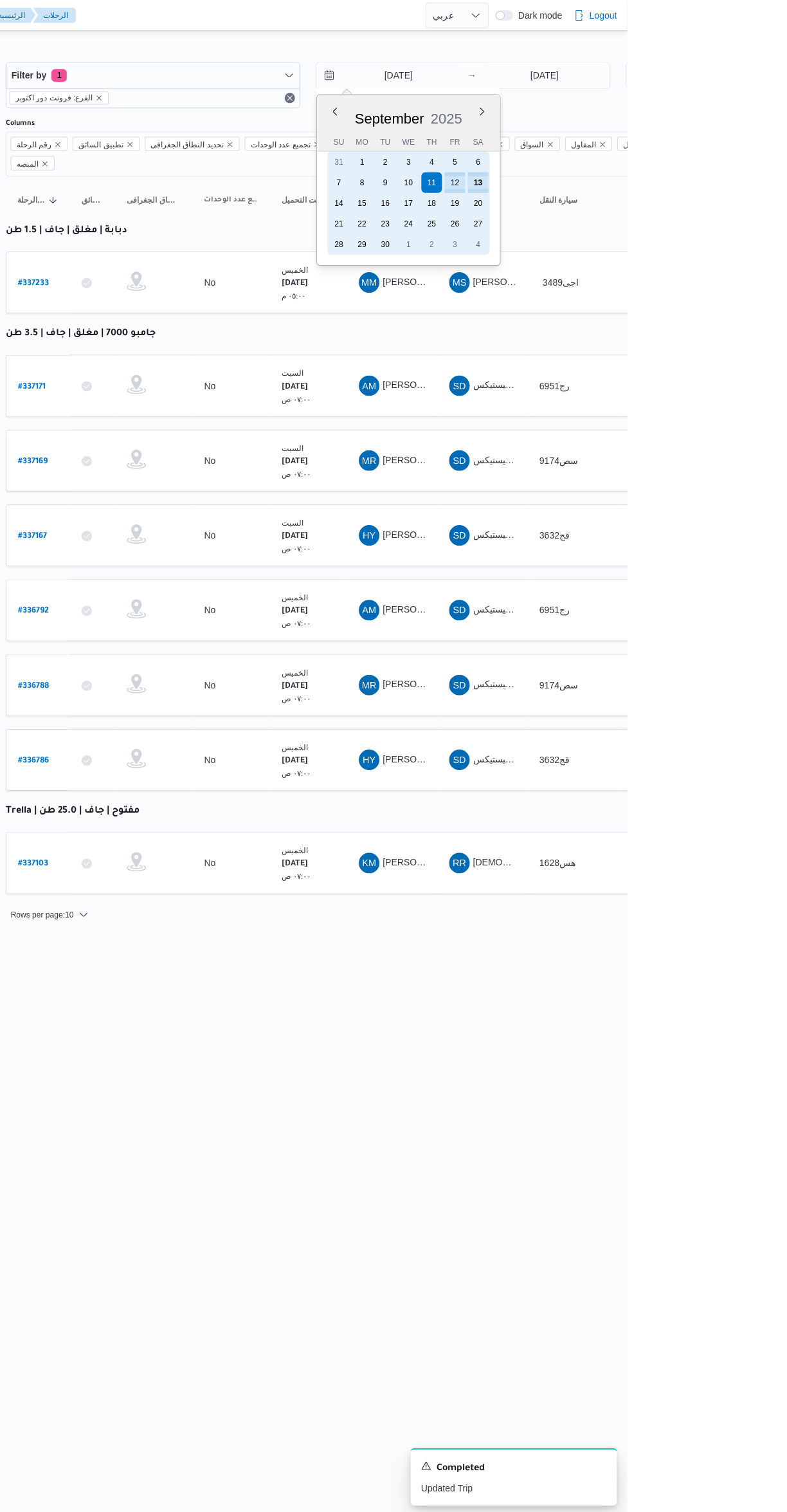
click at [644, 222] on div "27" at bounding box center [638, 223] width 21 height 21
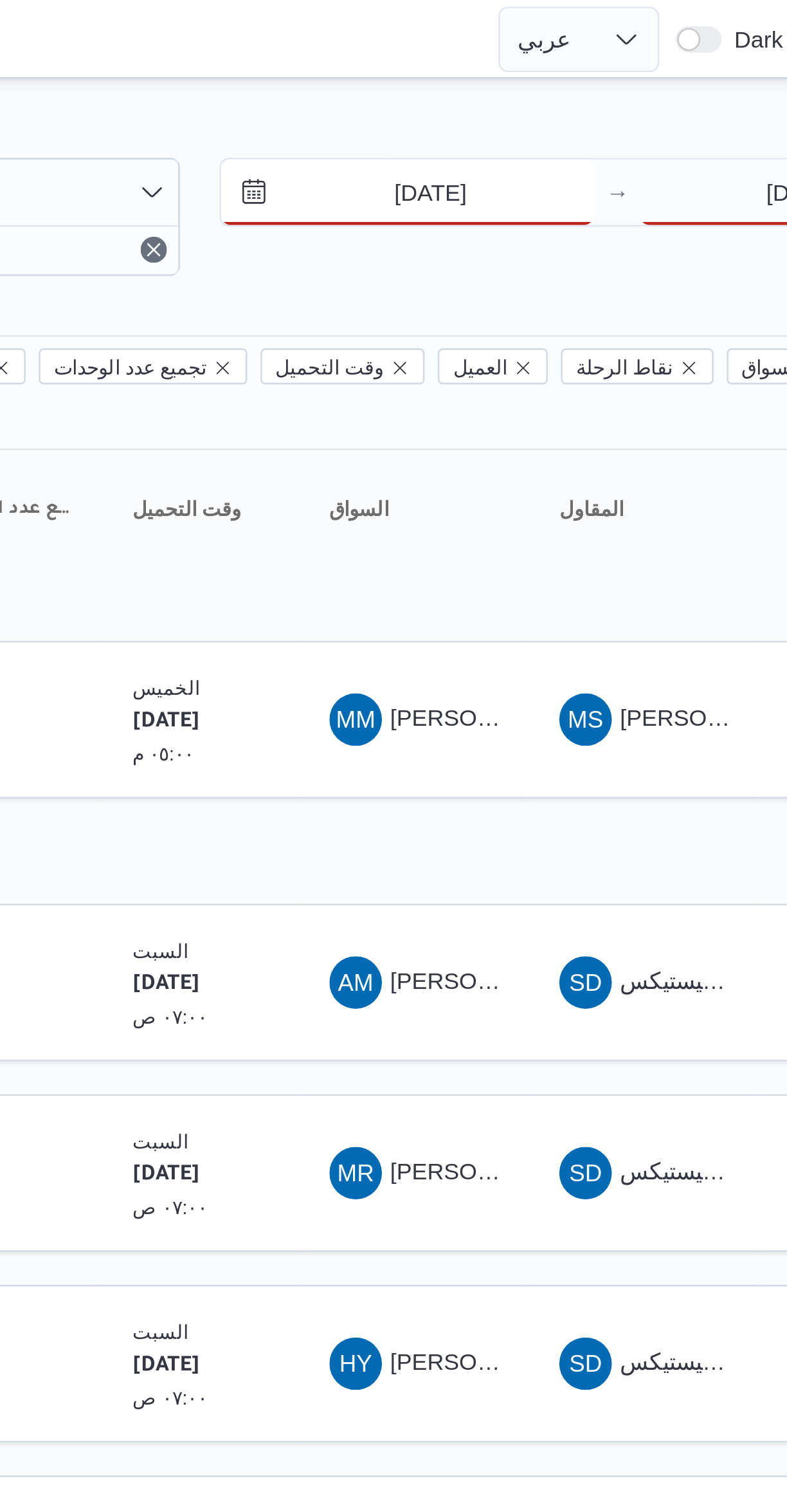
click at [537, 79] on input "[DATE]" at bounding box center [550, 75] width 146 height 26
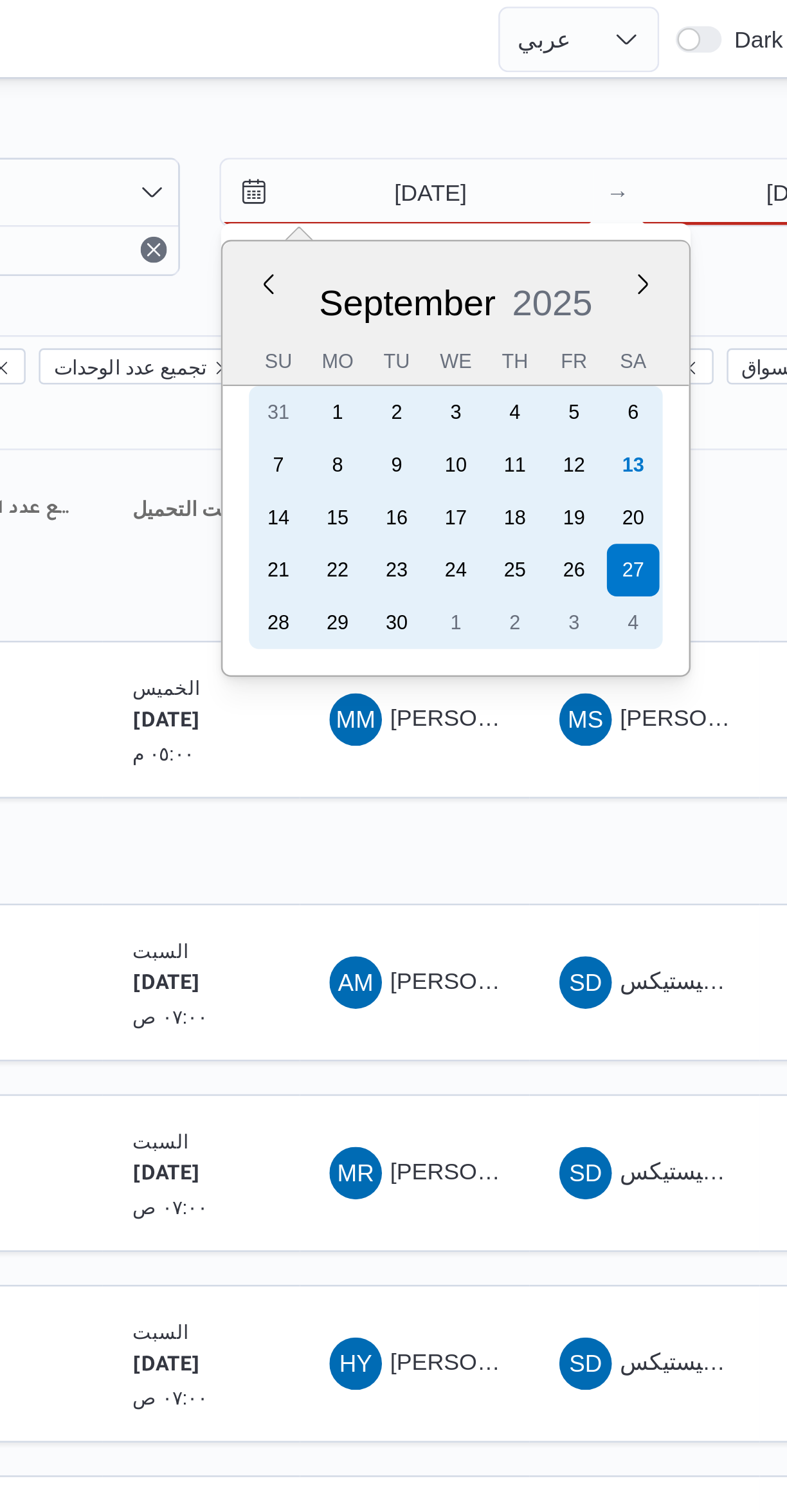
click at [649, 180] on div "13" at bounding box center [638, 182] width 21 height 21
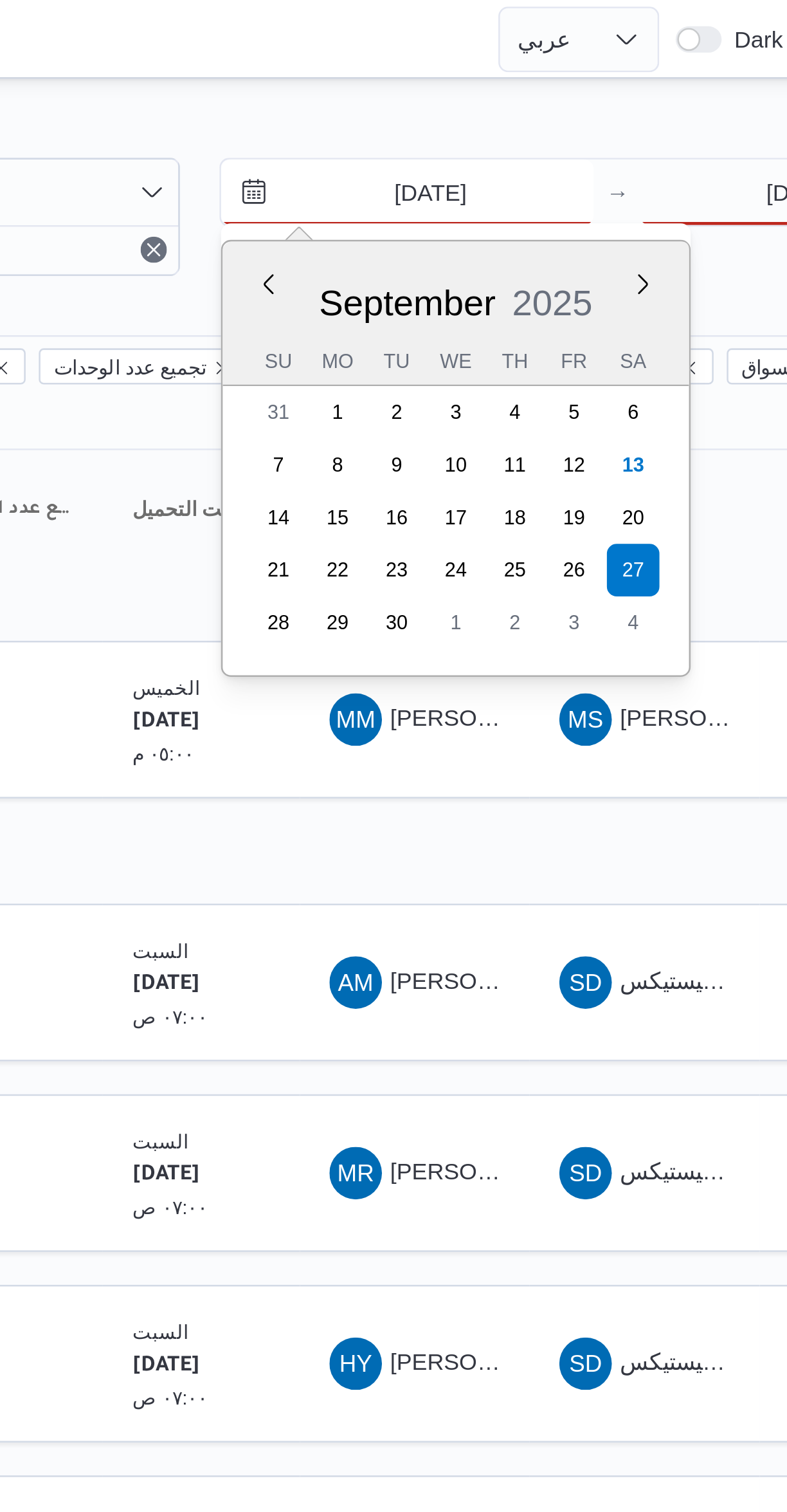
type input "[DATE]"
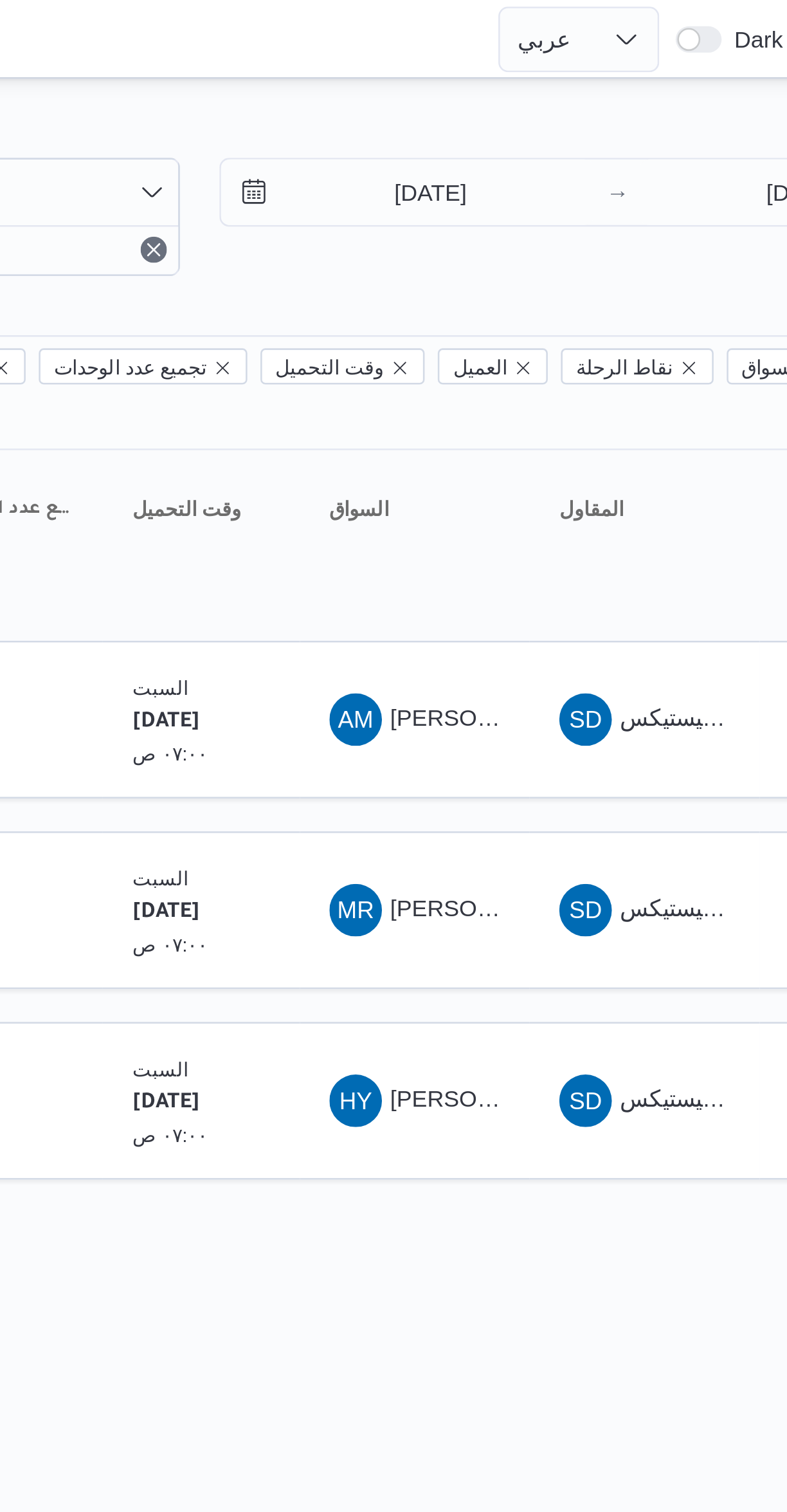
click at [490, 27] on div at bounding box center [414, 15] width 343 height 30
